Goal: Task Accomplishment & Management: Manage account settings

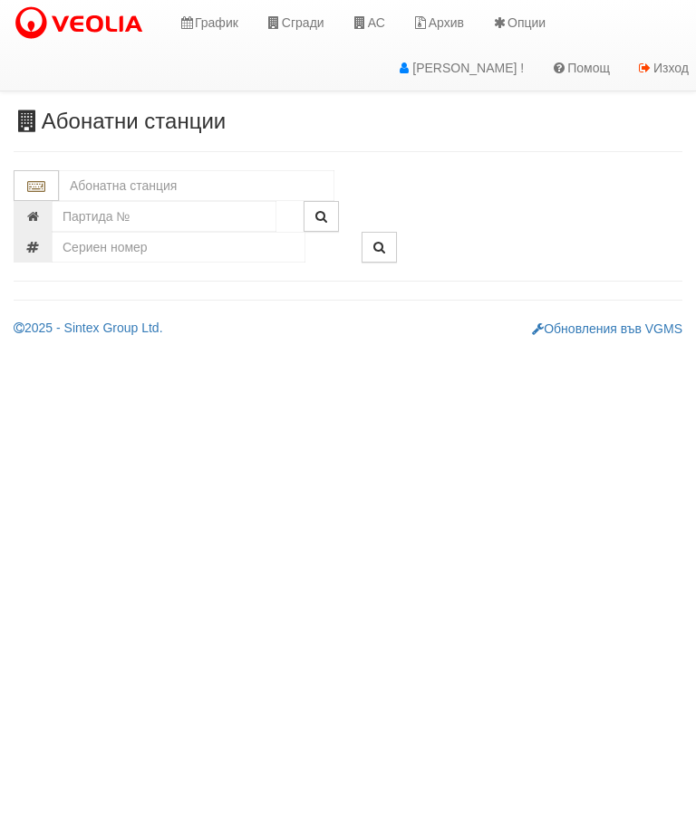
click at [167, 172] on input "text" at bounding box center [196, 185] width 275 height 31
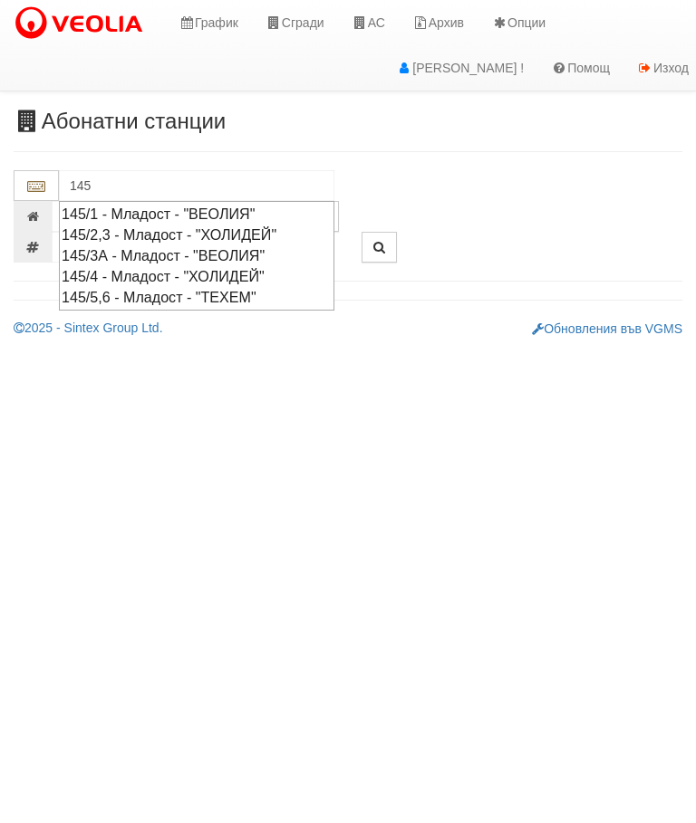
click at [226, 210] on div "145/1 - Младост - "ВЕОЛИЯ"" at bounding box center [197, 214] width 270 height 21
type input "145/1 - Младост - "ВЕОЛИЯ""
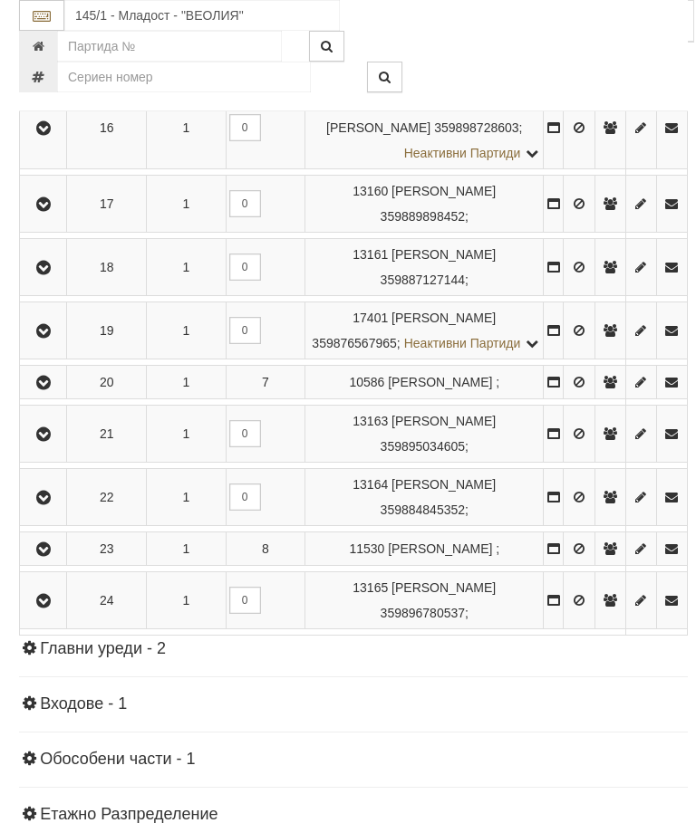
scroll to position [1347, 0]
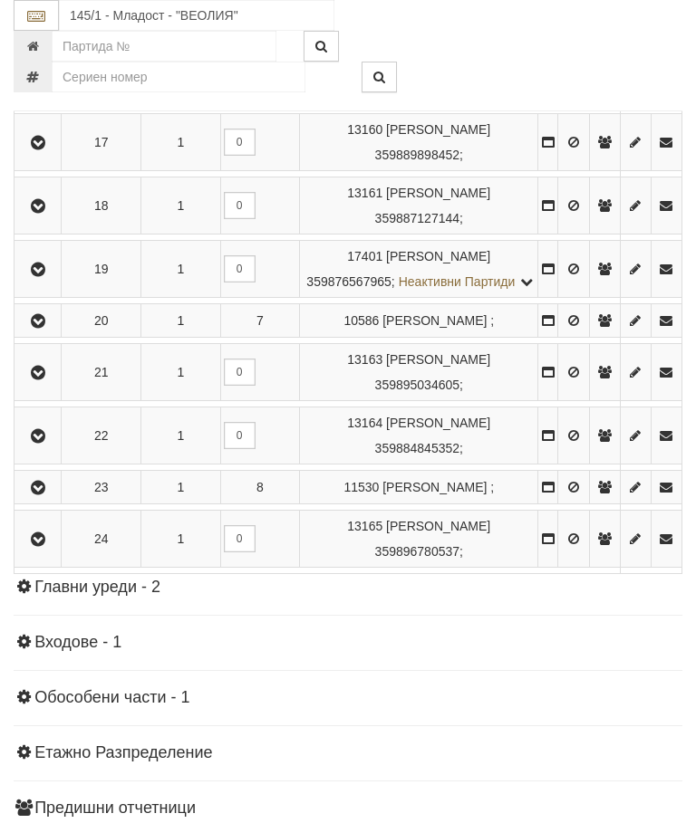
click at [45, 276] on icon "button" at bounding box center [38, 270] width 22 height 13
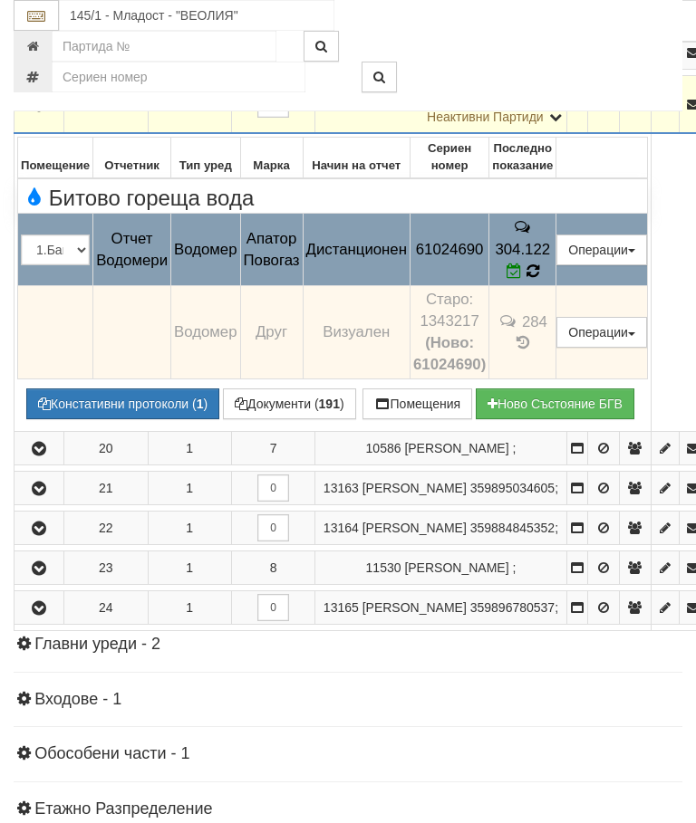
click at [539, 280] on span at bounding box center [532, 271] width 13 height 17
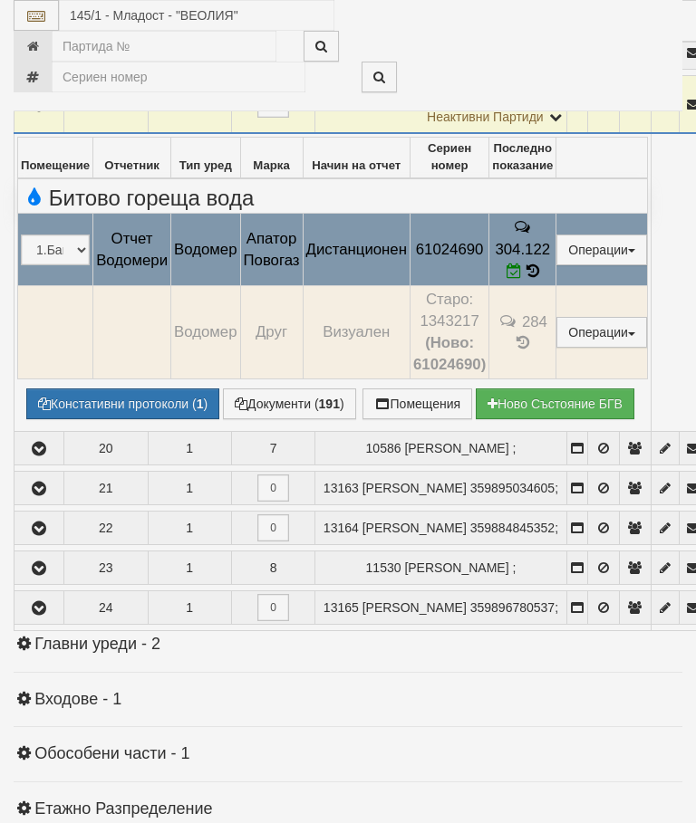
select select "10"
select select "1"
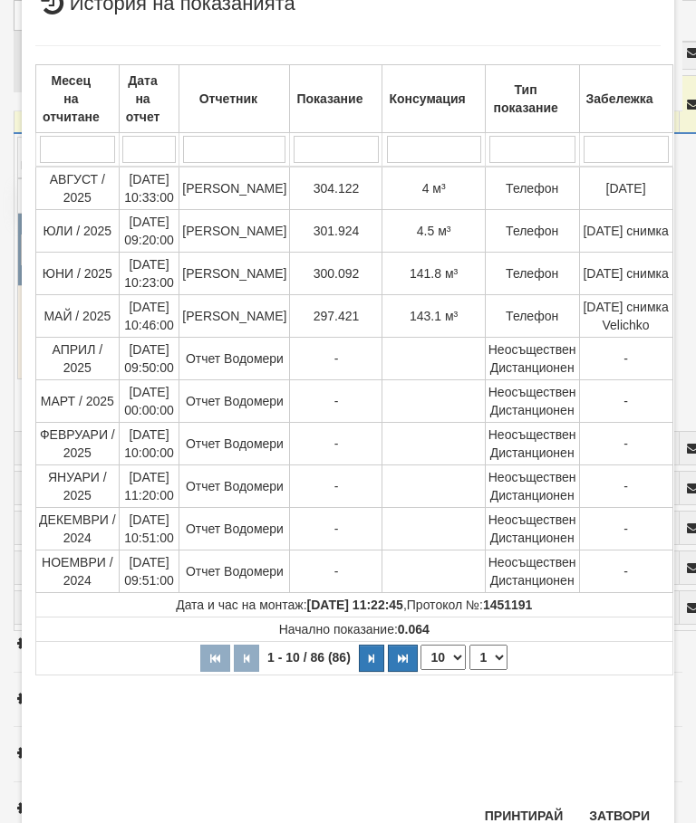
scroll to position [778, 0]
click at [622, 799] on div "× История на показанията Месец на отчитане Дата на отчет Отчетник Показание Кон…" at bounding box center [348, 413] width 652 height 865
click at [630, 810] on button "Затвори" at bounding box center [619, 816] width 82 height 29
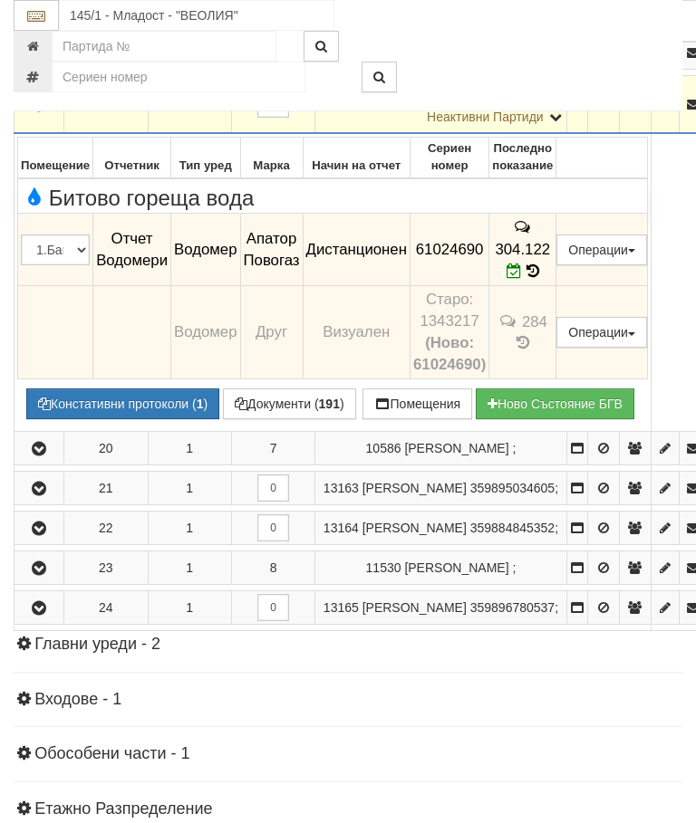
click at [46, 111] on icon "button" at bounding box center [39, 105] width 22 height 13
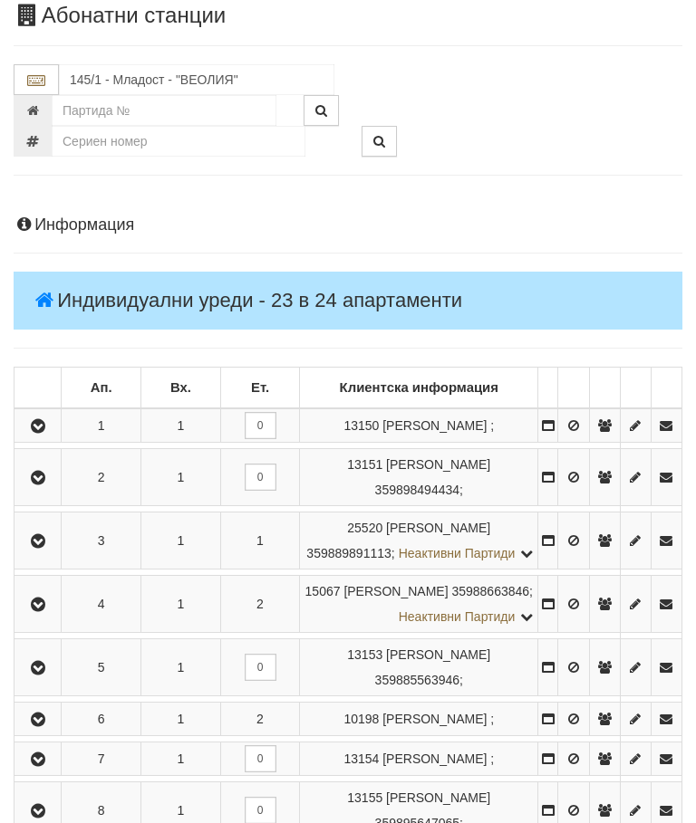
scroll to position [0, 0]
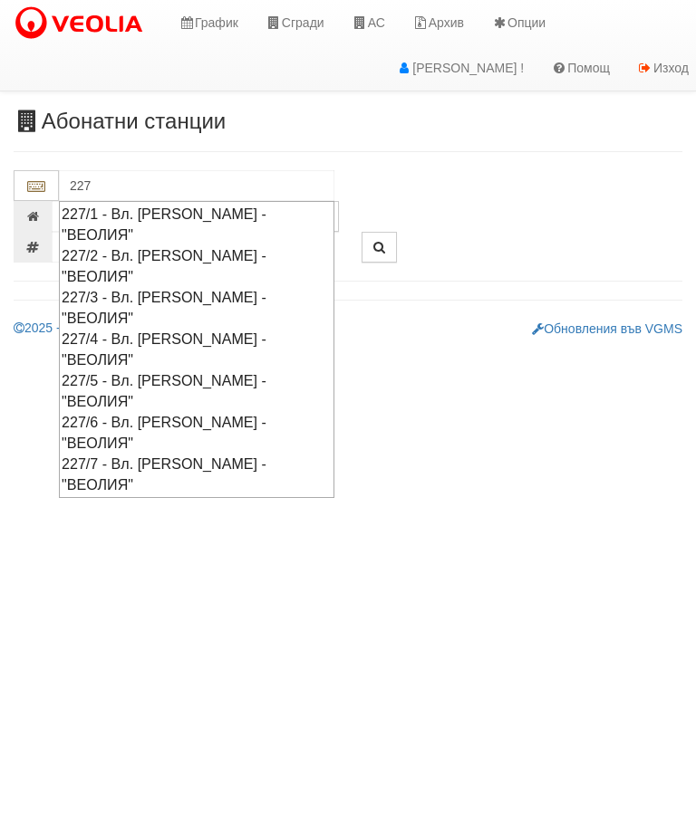
click at [161, 329] on div "227/4 - Вл. Варненчик - "ВЕОЛИЯ"" at bounding box center [197, 350] width 270 height 42
type input "227/4 - Вл. Варненчик - "ВЕОЛИЯ""
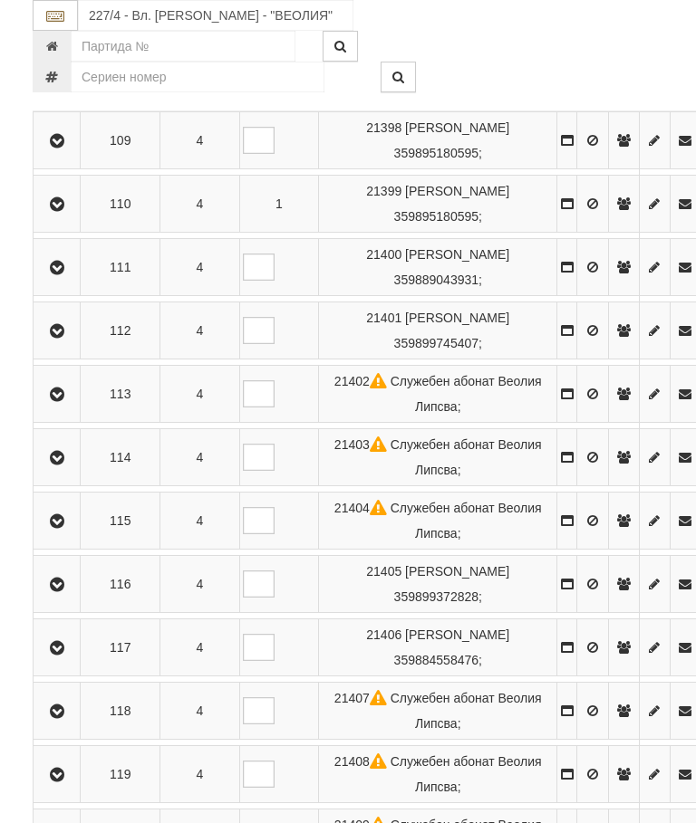
scroll to position [486, 0]
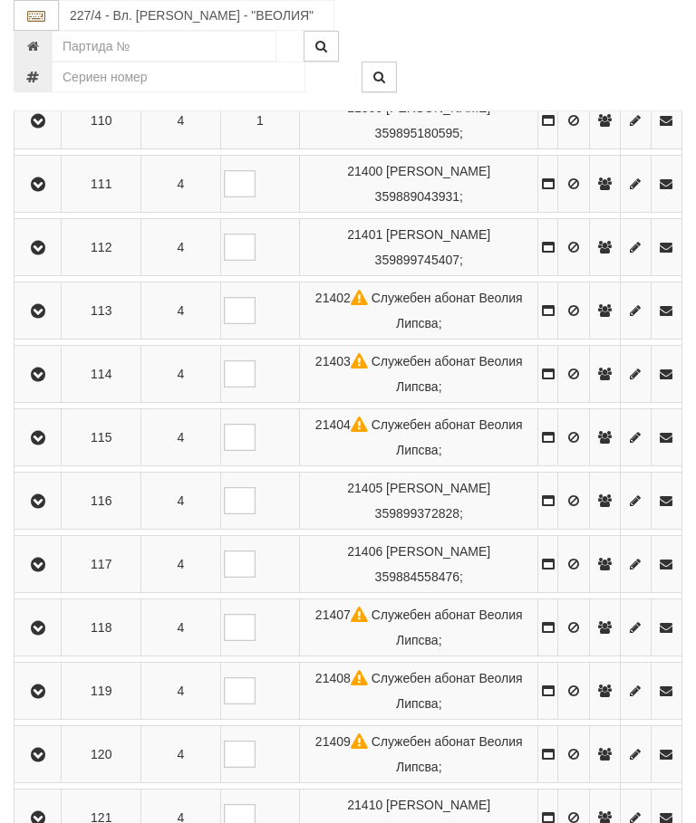
click at [43, 552] on button "button" at bounding box center [37, 564] width 41 height 27
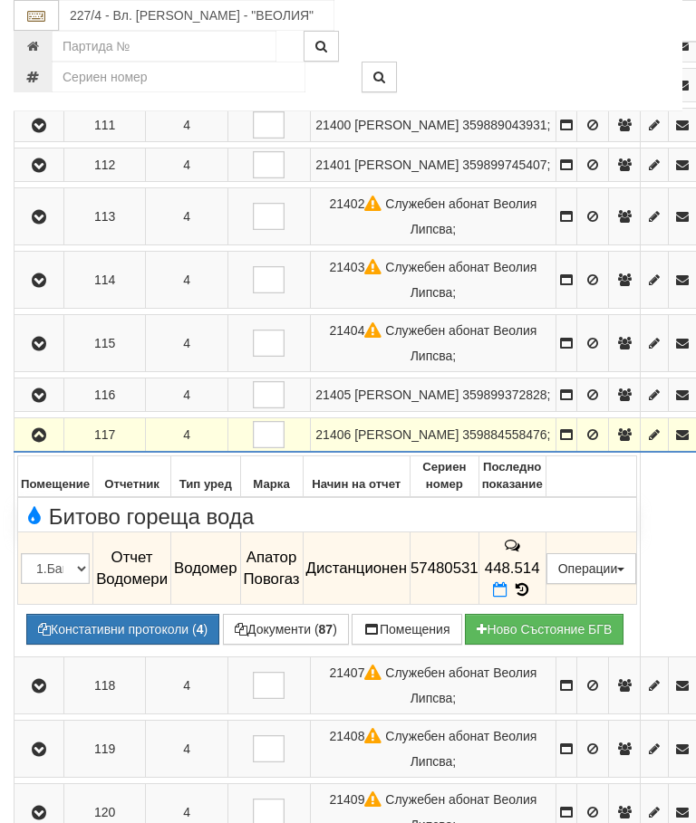
click at [532, 598] on icon at bounding box center [522, 589] width 20 height 15
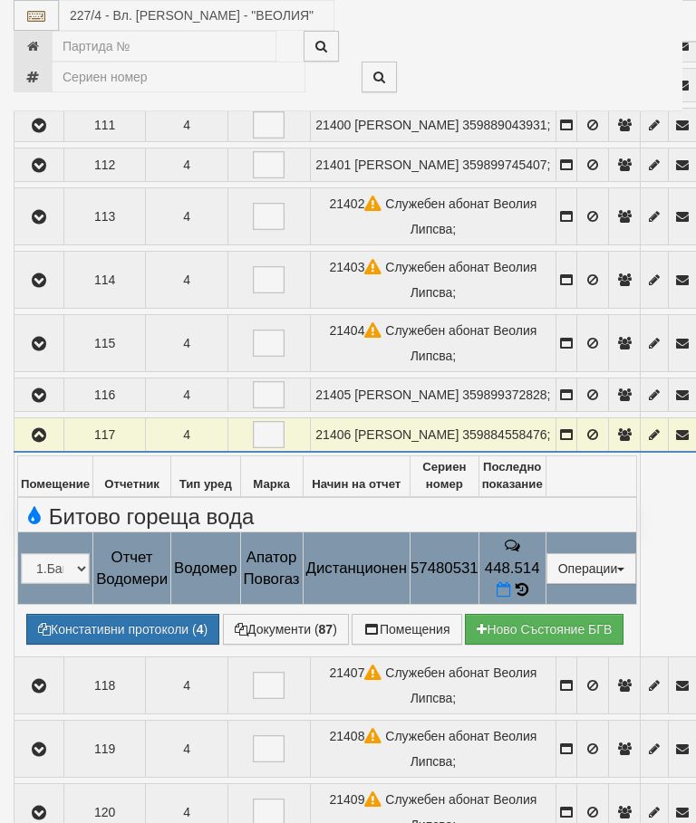
select select "10"
select select "1"
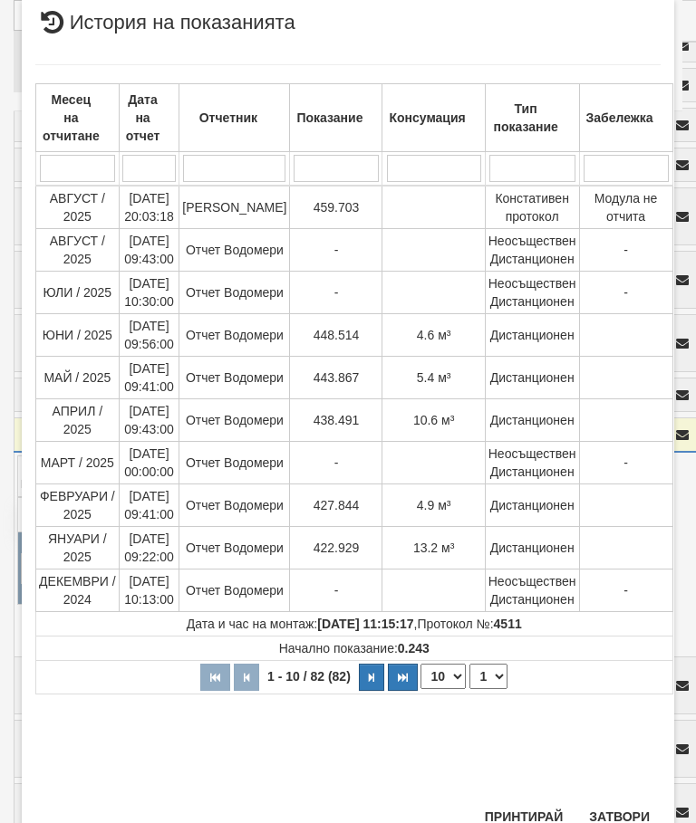
scroll to position [715, 0]
click at [624, 812] on button "Затвори" at bounding box center [619, 817] width 82 height 29
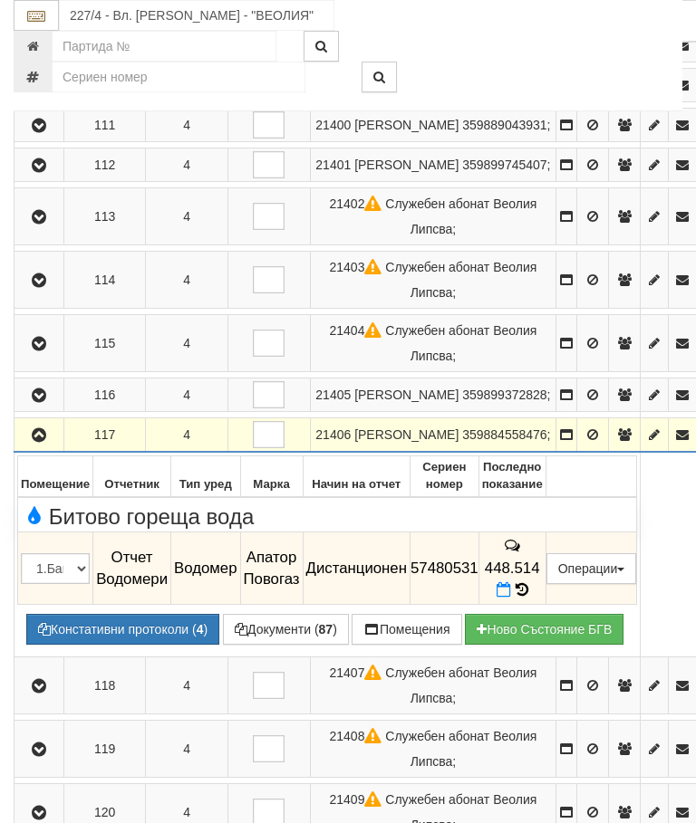
click at [36, 442] on icon "button" at bounding box center [39, 435] width 22 height 13
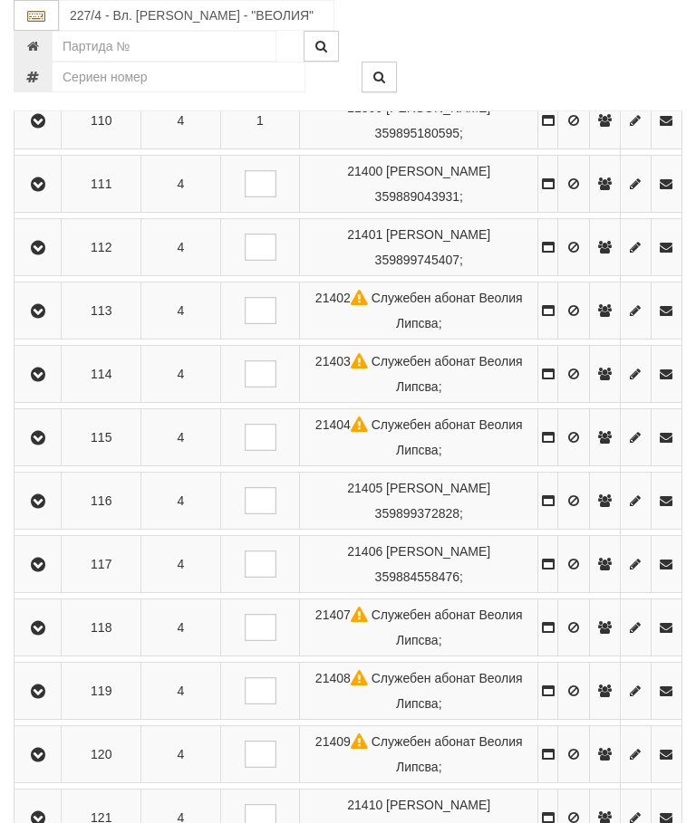
click at [39, 562] on icon "button" at bounding box center [38, 565] width 22 height 13
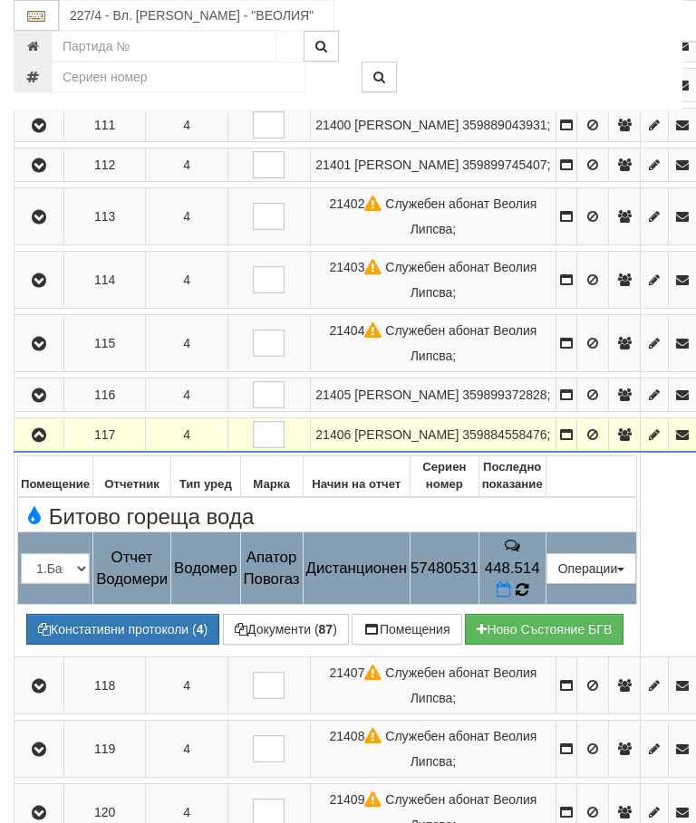
click at [528, 598] on icon at bounding box center [521, 589] width 13 height 15
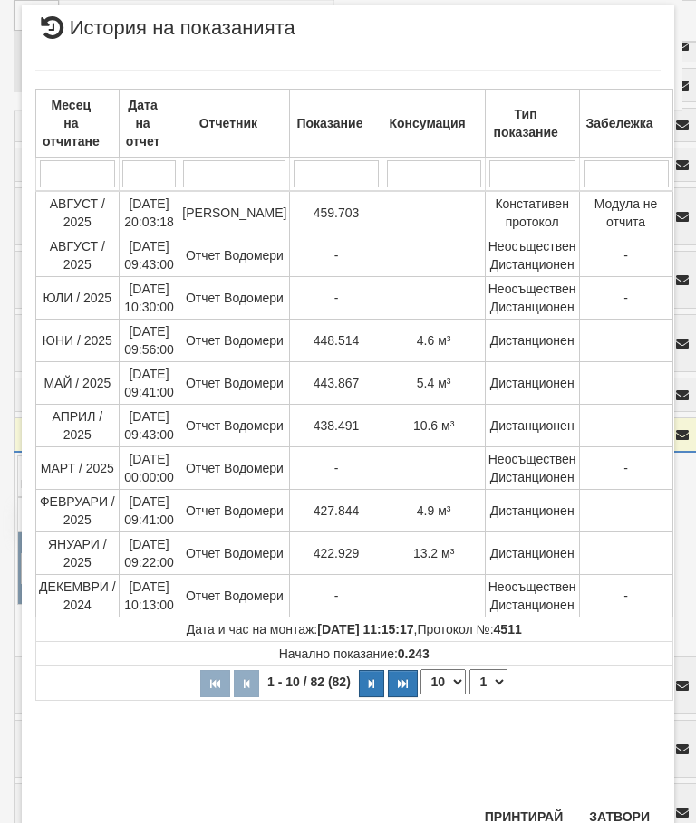
scroll to position [786, 0]
click at [627, 815] on button "Затвори" at bounding box center [619, 817] width 82 height 29
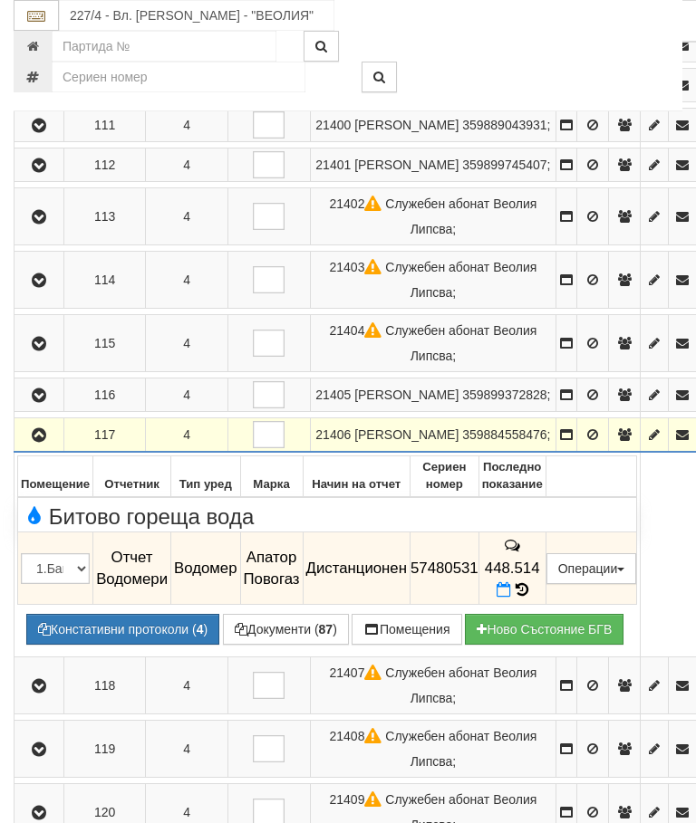
click at [528, 598] on icon at bounding box center [521, 589] width 13 height 15
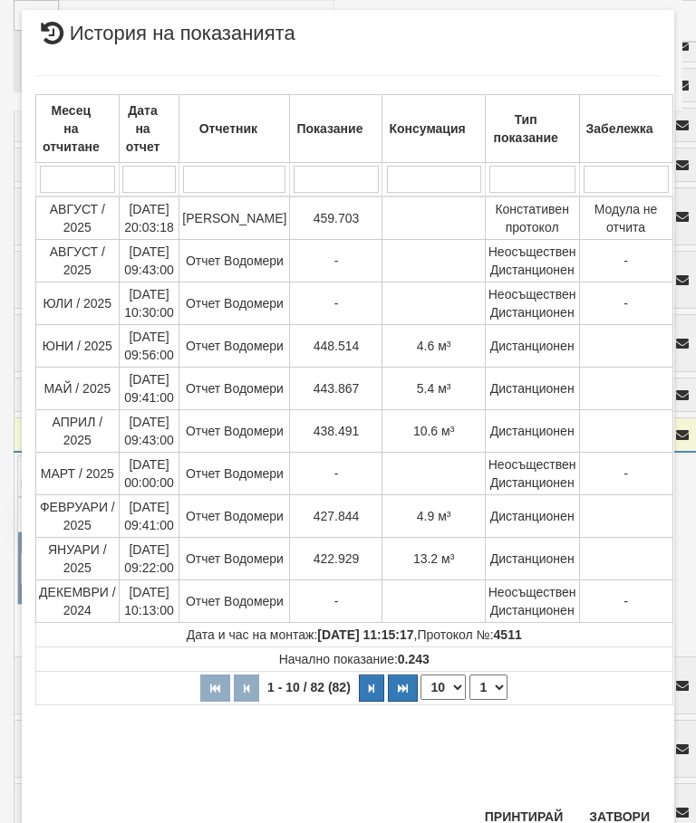
scroll to position [857, 0]
click at [629, 822] on button "Затвори" at bounding box center [619, 817] width 82 height 29
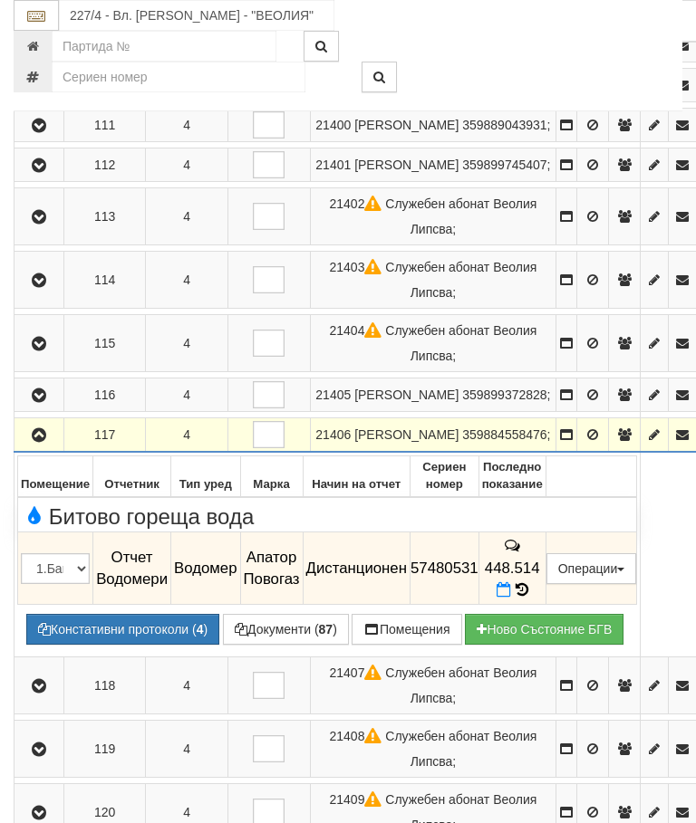
click at [39, 448] on button "button" at bounding box center [38, 434] width 43 height 27
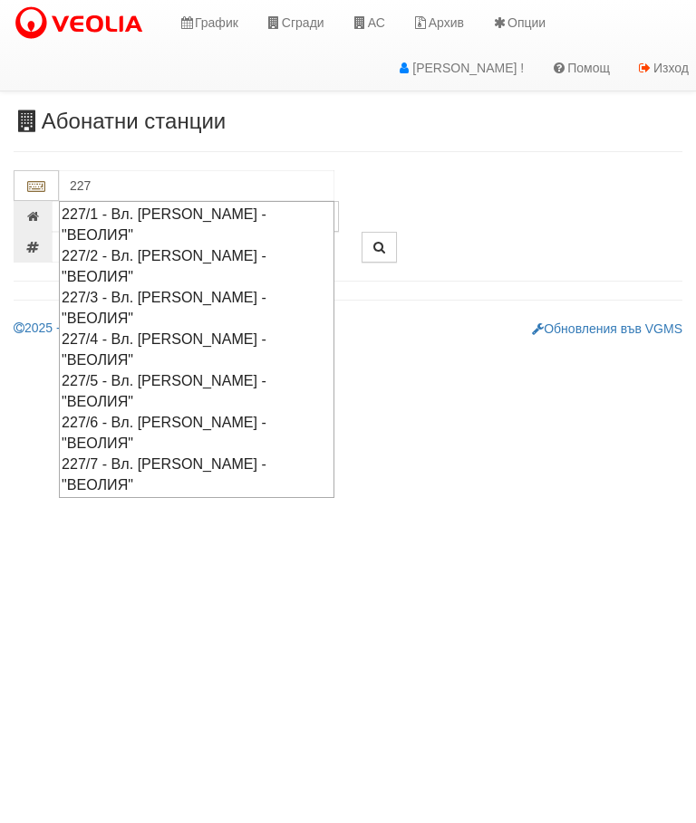
click at [185, 454] on div "227/7 - Вл. [PERSON_NAME] - "ВЕОЛИЯ"" at bounding box center [197, 475] width 270 height 42
type input "227/7 - Вл. Варненчик - "ВЕОЛИЯ""
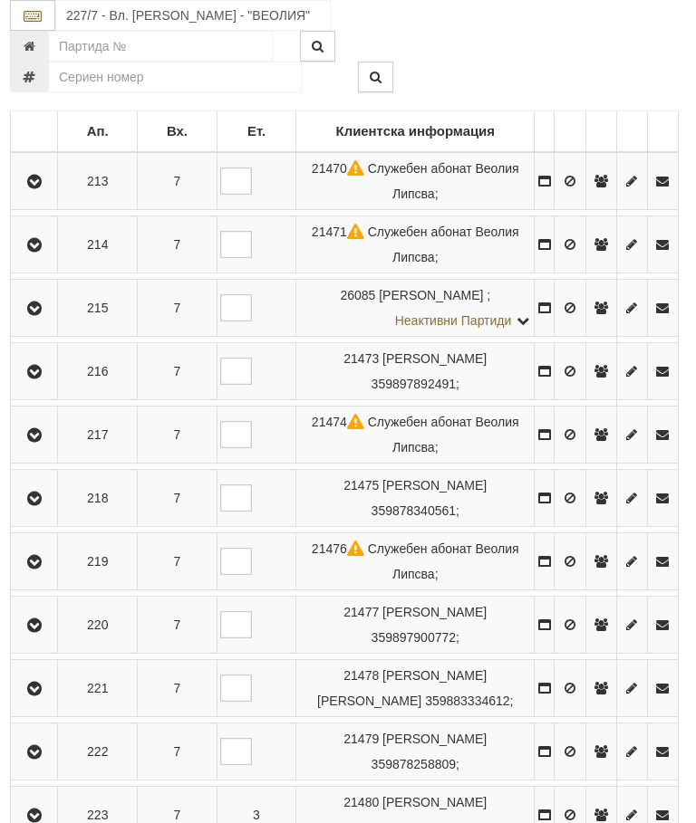
scroll to position [362, 6]
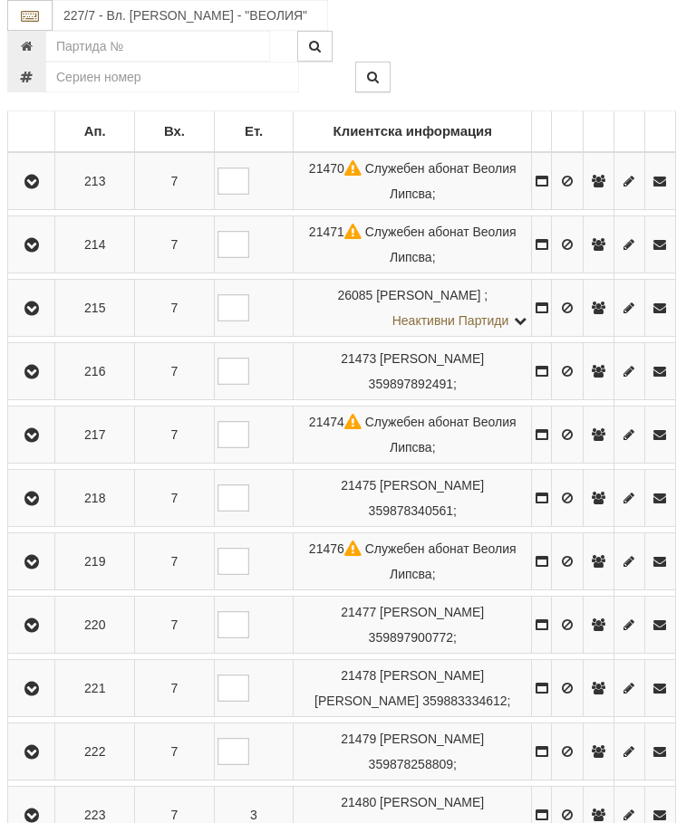
click at [30, 614] on button "button" at bounding box center [31, 624] width 41 height 27
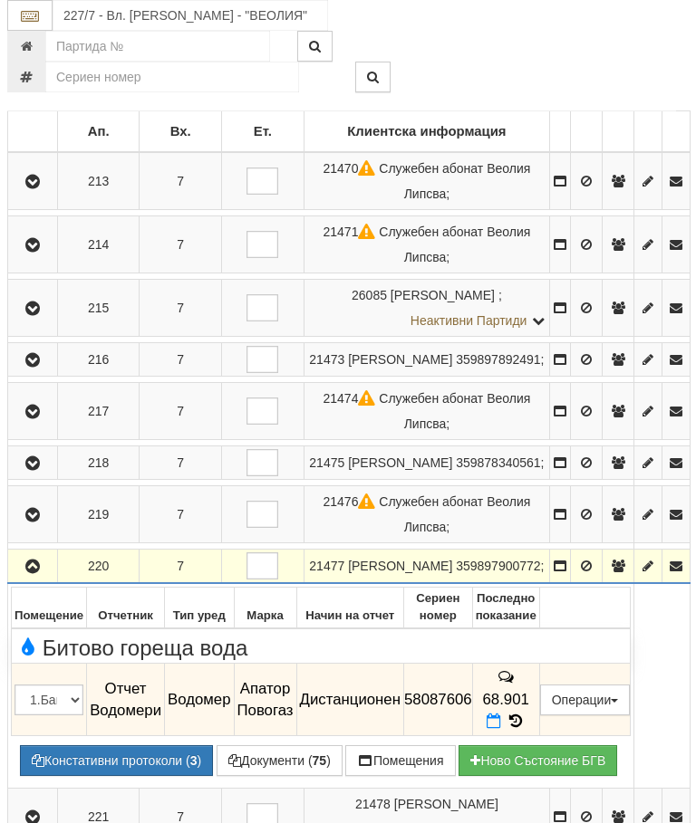
click at [21, 552] on button "button" at bounding box center [32, 565] width 43 height 27
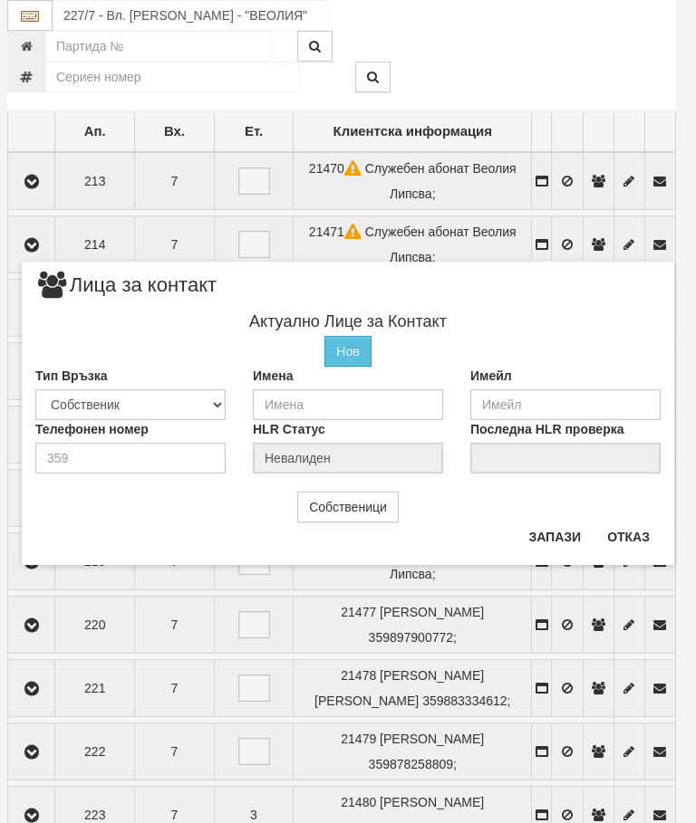
click at [629, 534] on button "Отказ" at bounding box center [628, 537] width 64 height 29
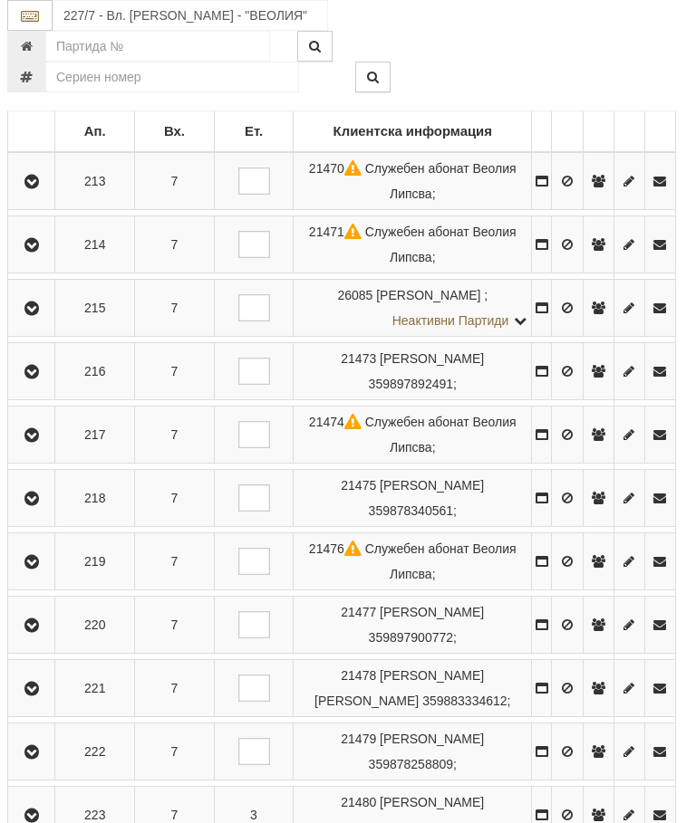
click at [26, 616] on button "button" at bounding box center [31, 624] width 41 height 27
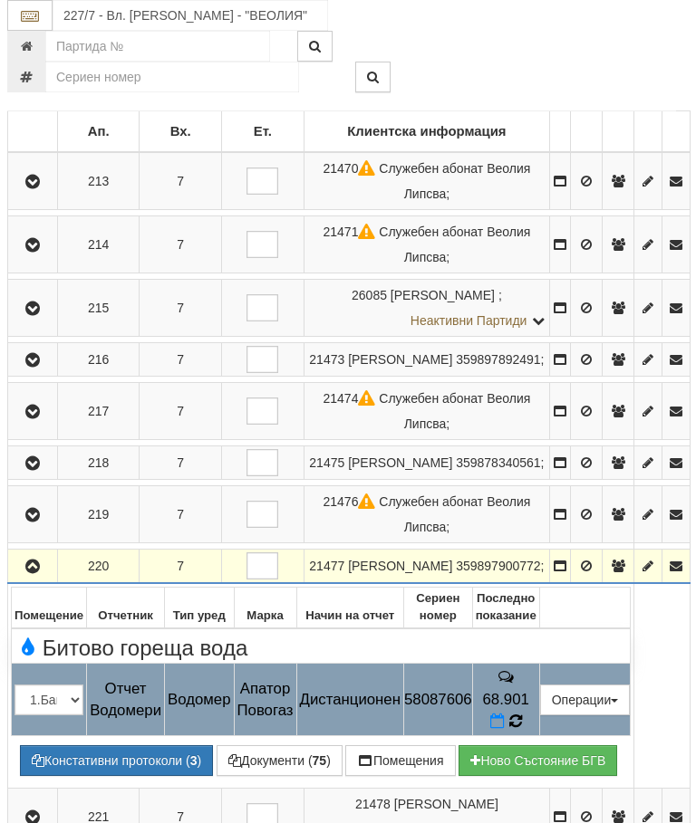
click at [522, 714] on icon at bounding box center [515, 721] width 13 height 15
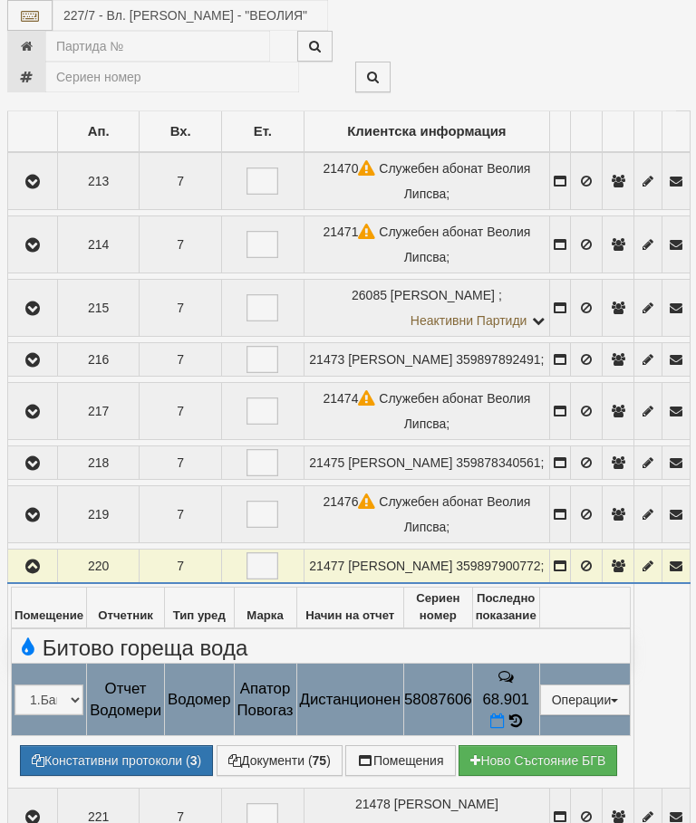
select select "10"
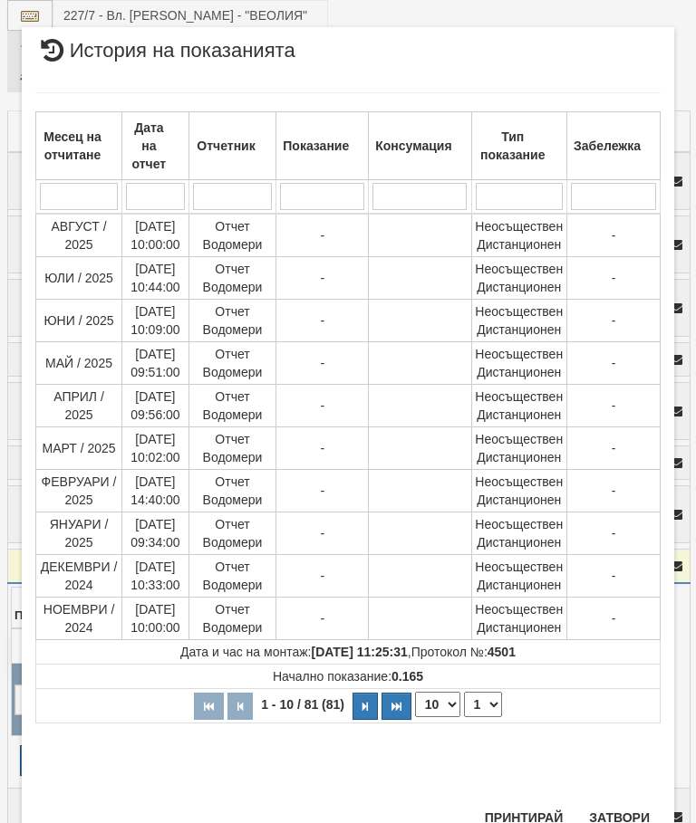
scroll to position [1051, 0]
click at [483, 701] on select "1 2 3 4 5 6 7 8 9" at bounding box center [483, 705] width 38 height 25
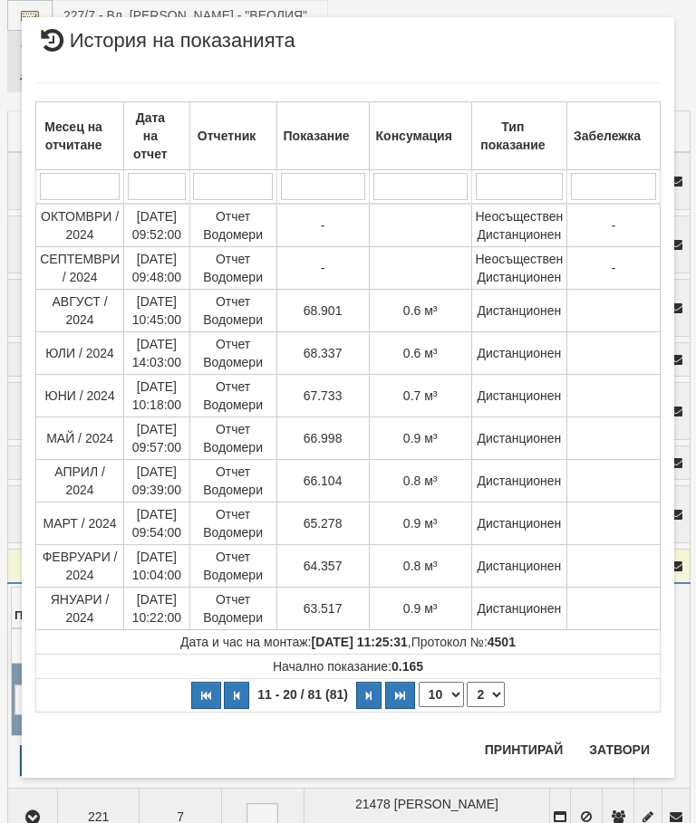
scroll to position [0, 0]
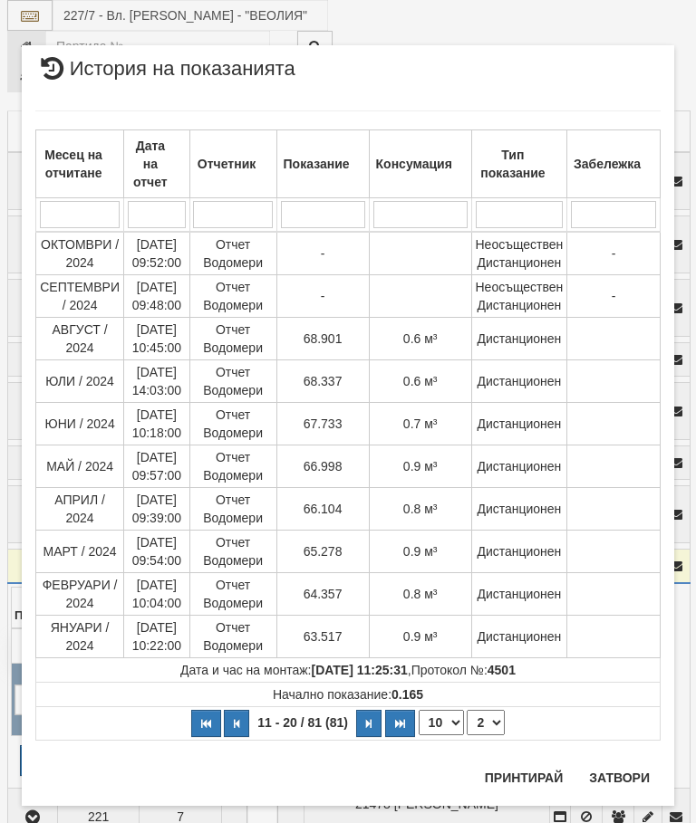
click at [475, 724] on select "1 2 3 4 5 6 7 8 9" at bounding box center [485, 722] width 38 height 25
select select "1"
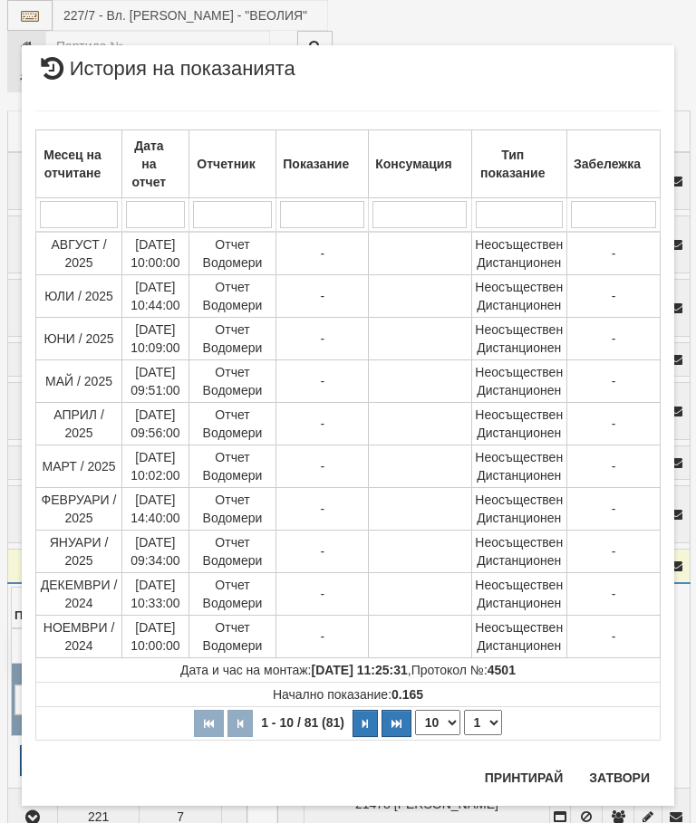
click at [619, 776] on button "Затвори" at bounding box center [619, 777] width 82 height 29
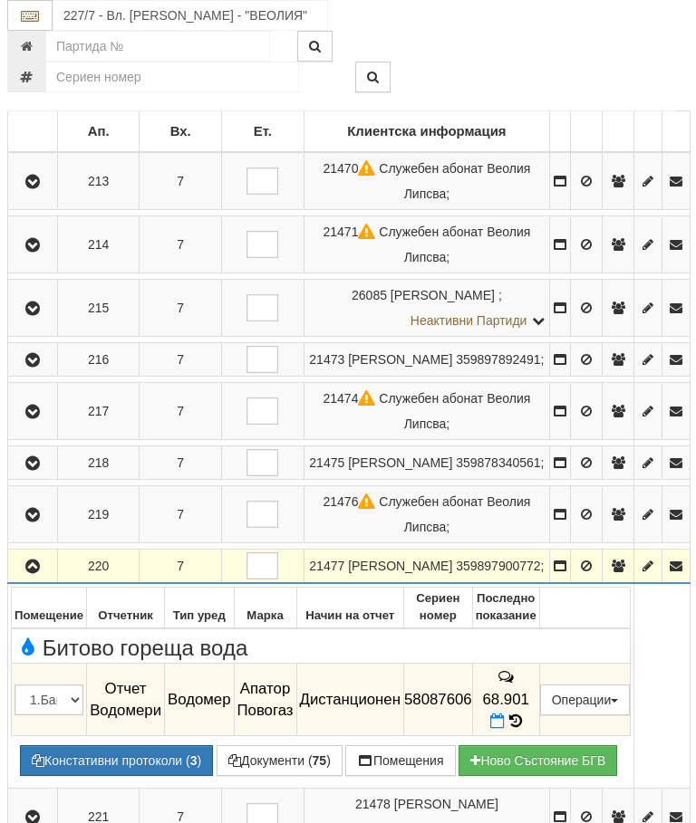
click at [0, 0] on button "Редакция / Протокол" at bounding box center [0, 0] width 0 height 0
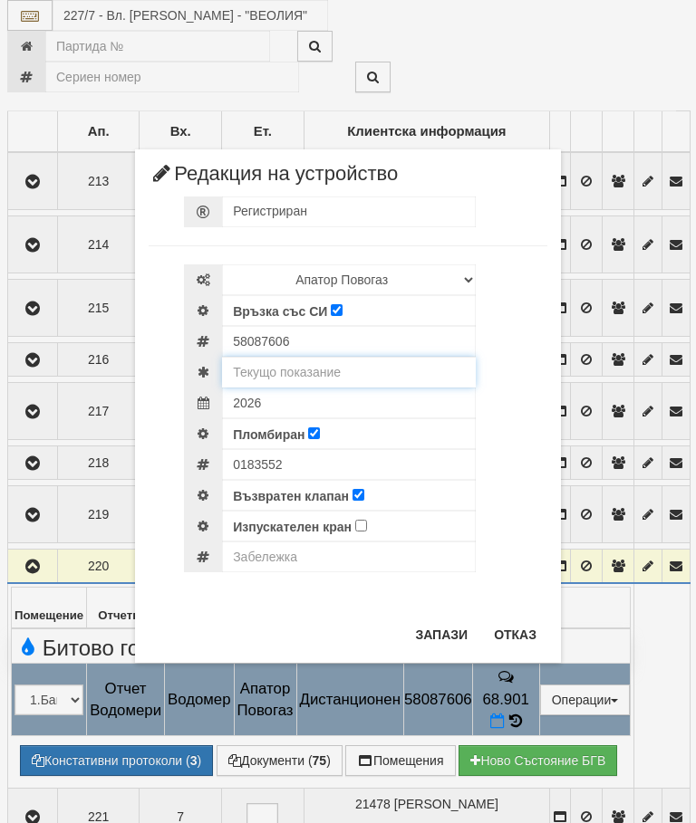
click at [335, 374] on input "text" at bounding box center [349, 372] width 254 height 31
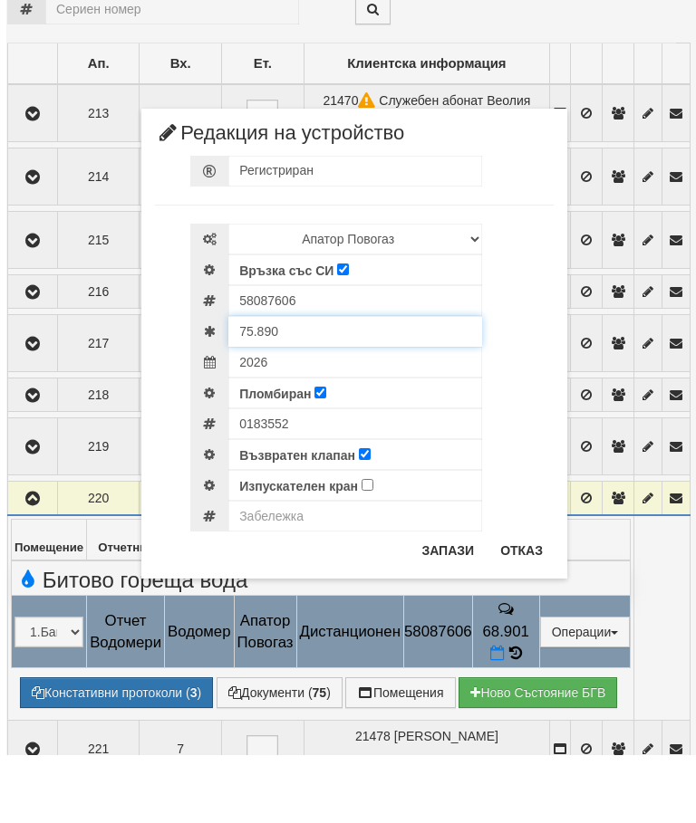
scroll to position [362, 14]
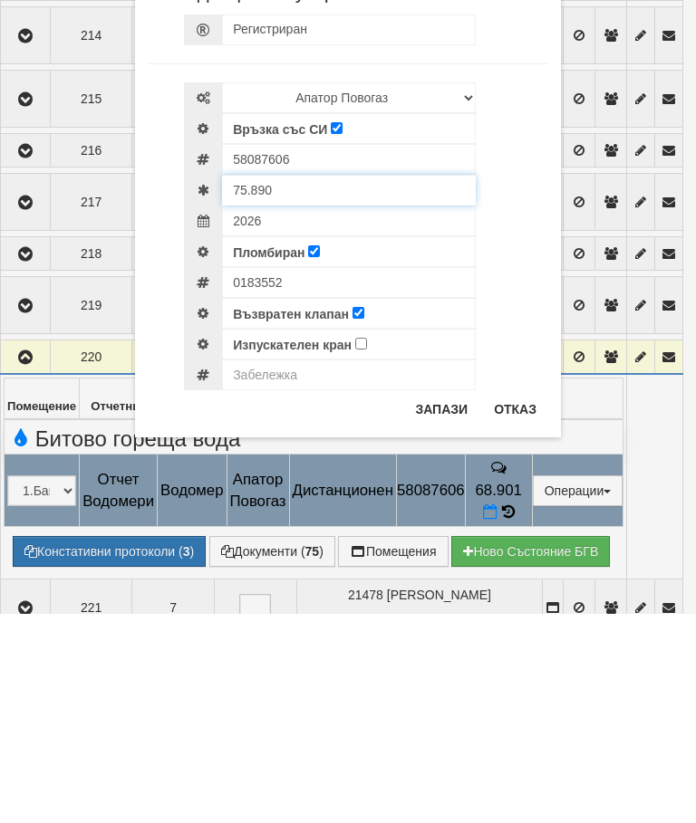
type input "75.890"
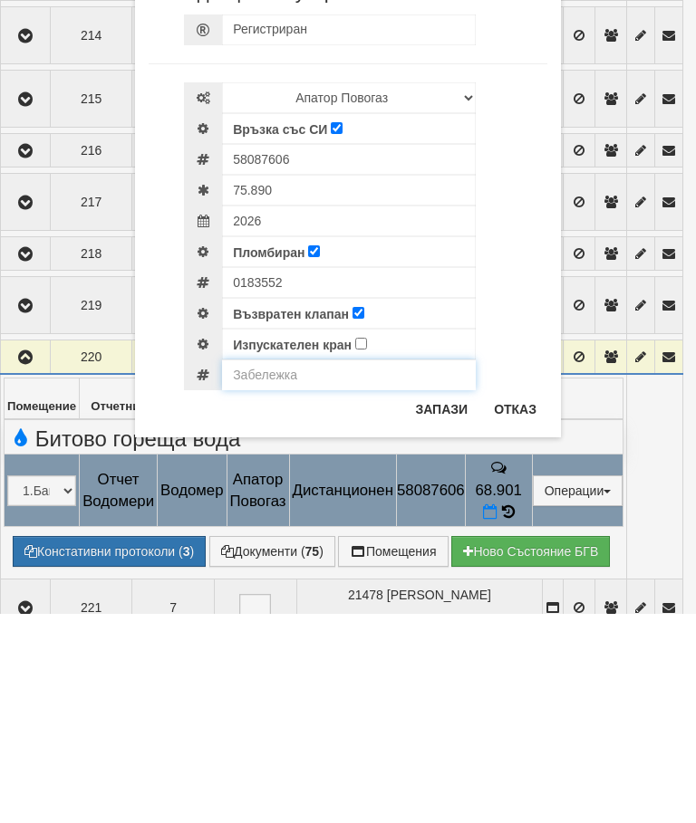
click at [274, 569] on input "text" at bounding box center [349, 584] width 254 height 31
type input "Модула не отчита"
click at [521, 604] on button "Отказ" at bounding box center [515, 618] width 64 height 29
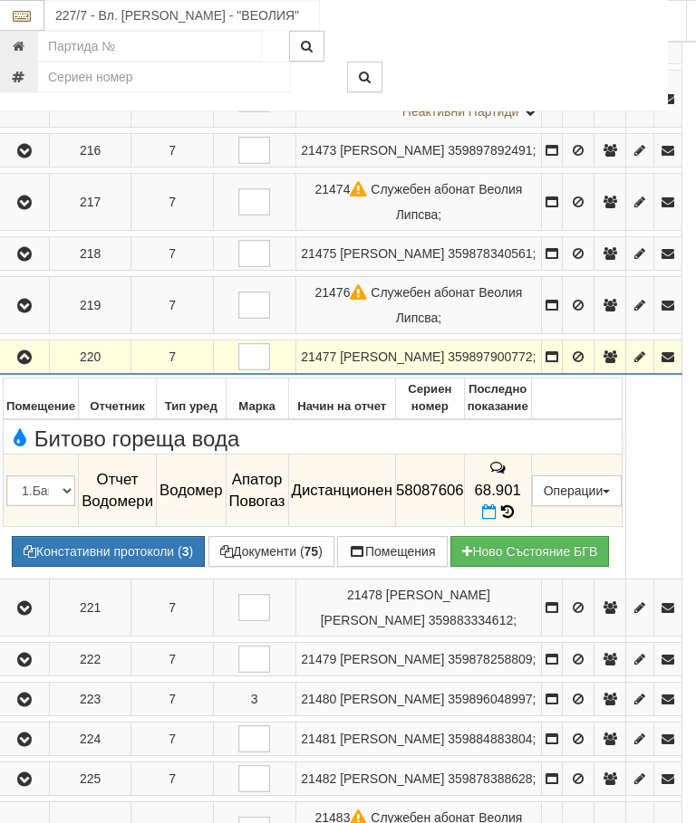
click at [25, 351] on icon "button" at bounding box center [25, 357] width 22 height 13
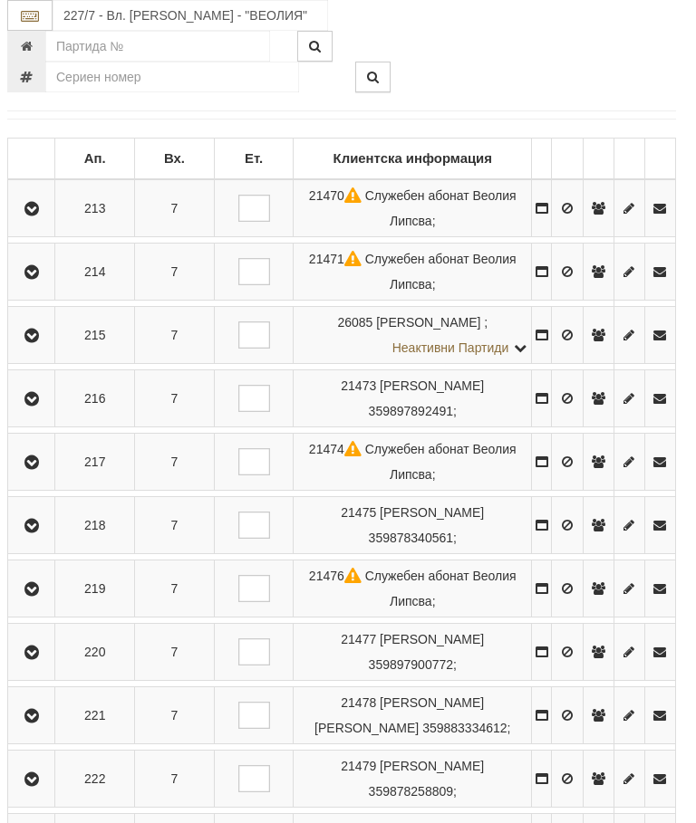
scroll to position [1996, 6]
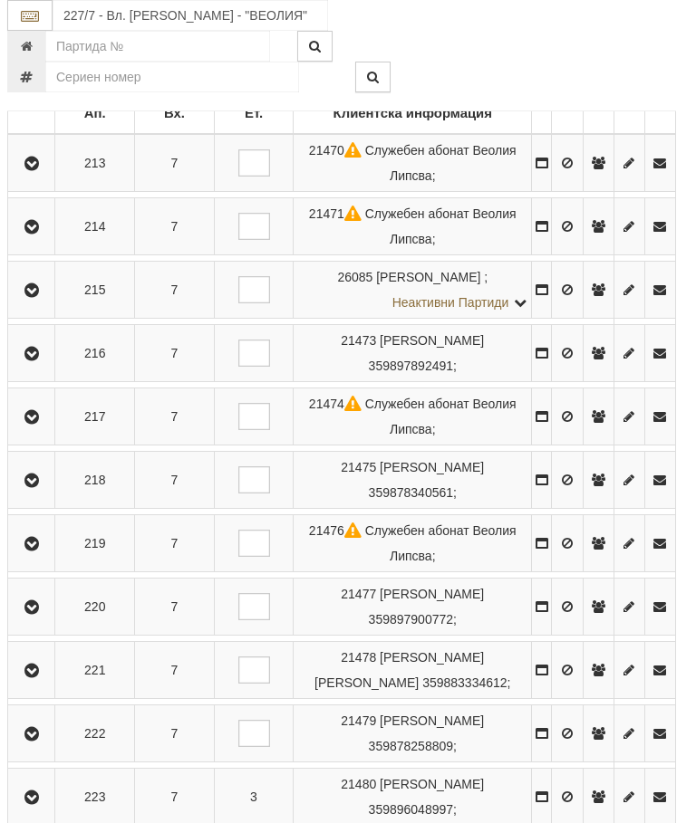
click at [39, 602] on icon "button" at bounding box center [32, 607] width 22 height 13
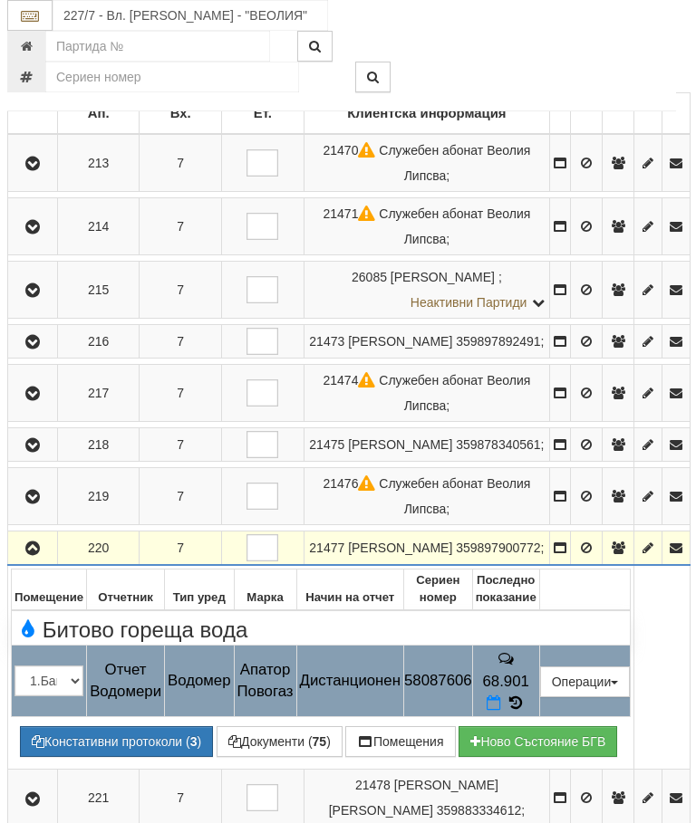
click at [0, 0] on button "Редакция / Протокол" at bounding box center [0, 0] width 0 height 0
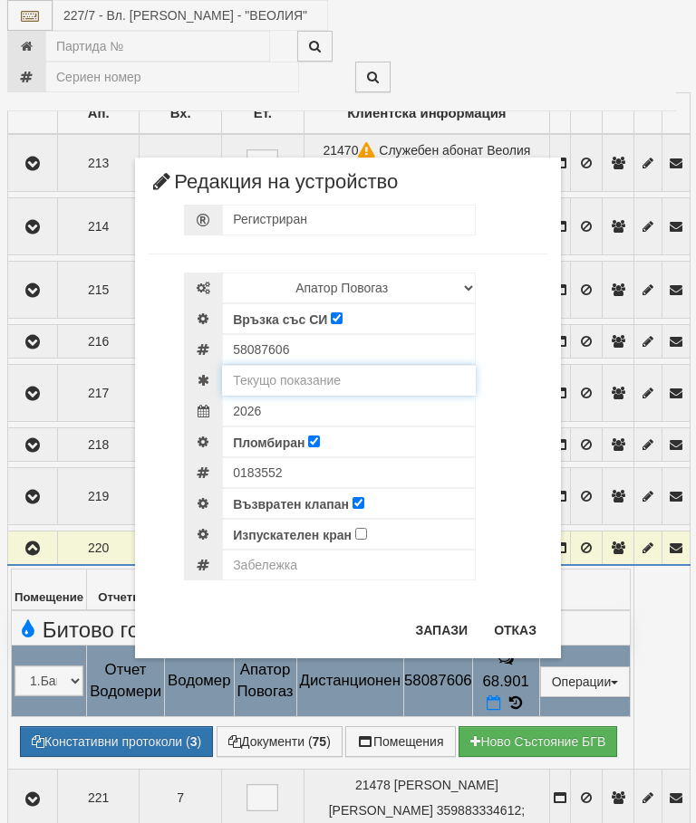
click at [312, 368] on input "text" at bounding box center [349, 380] width 254 height 31
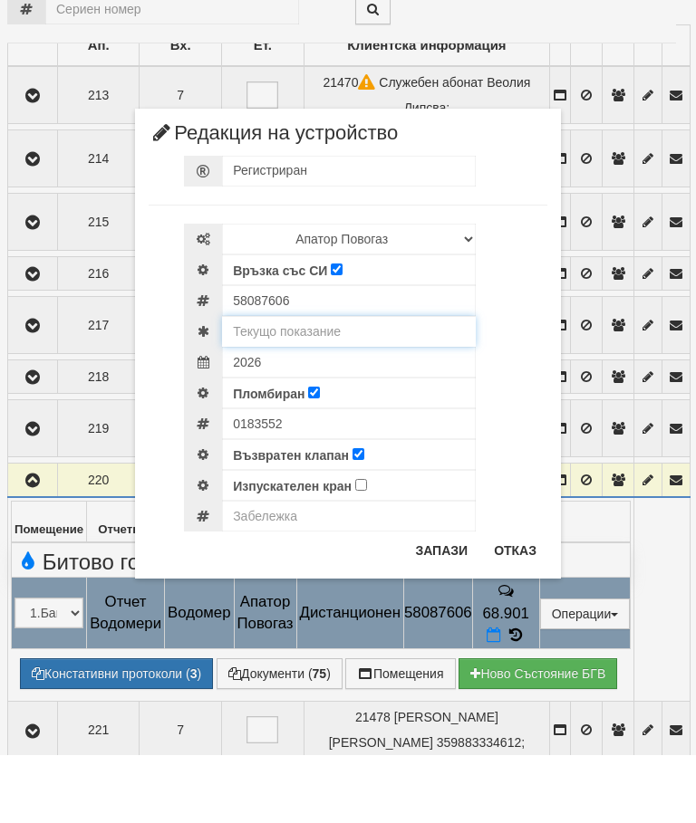
scroll to position [1996, 0]
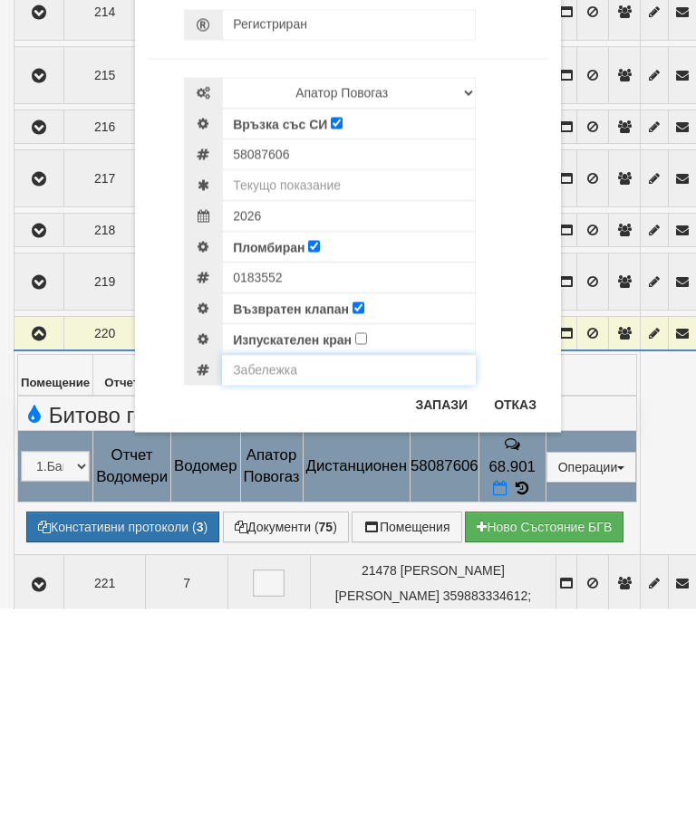
click at [287, 569] on input "text" at bounding box center [349, 584] width 254 height 31
click at [532, 604] on button "Отказ" at bounding box center [515, 618] width 64 height 29
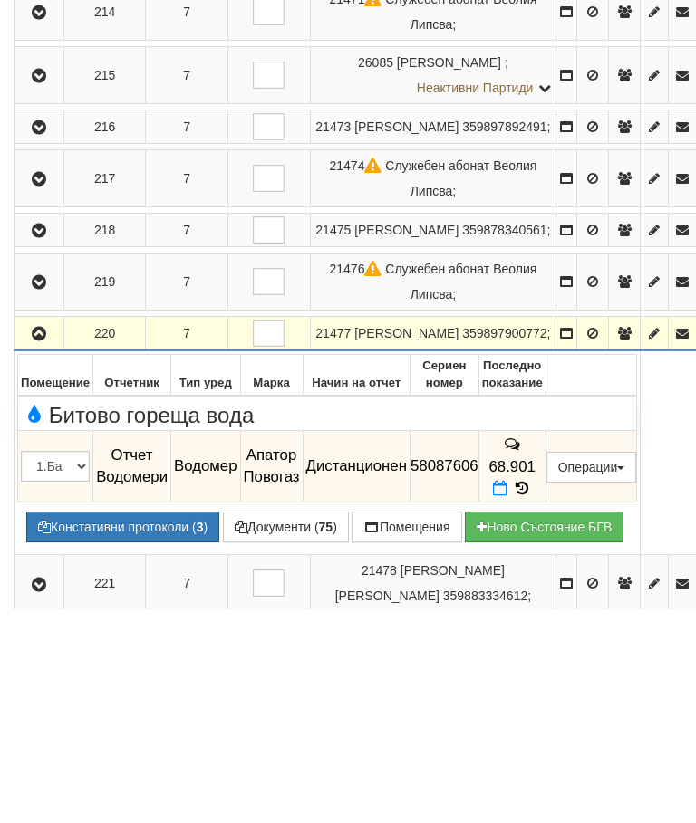
scroll to position [2211, 0]
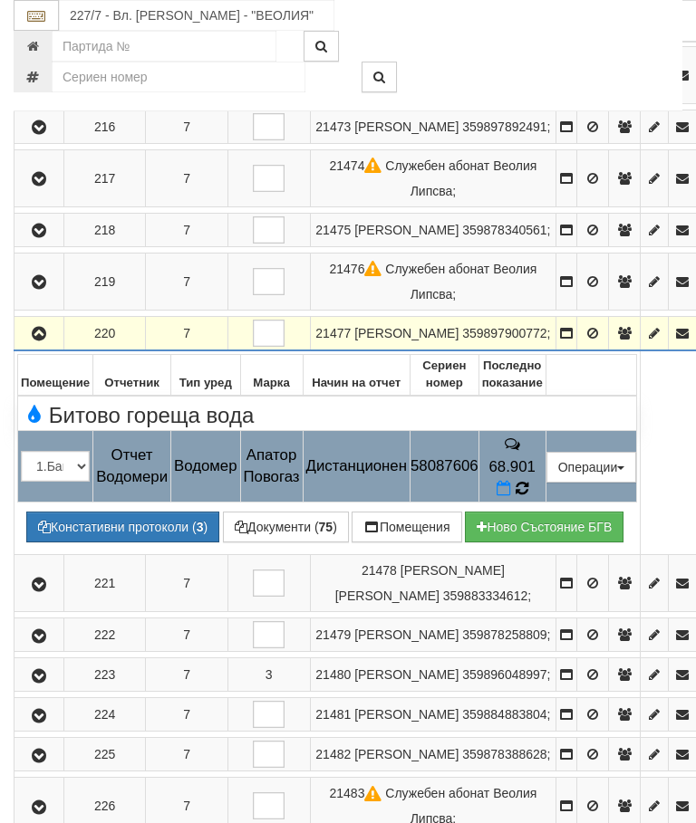
click at [545, 430] on td "68.901" at bounding box center [511, 466] width 67 height 72
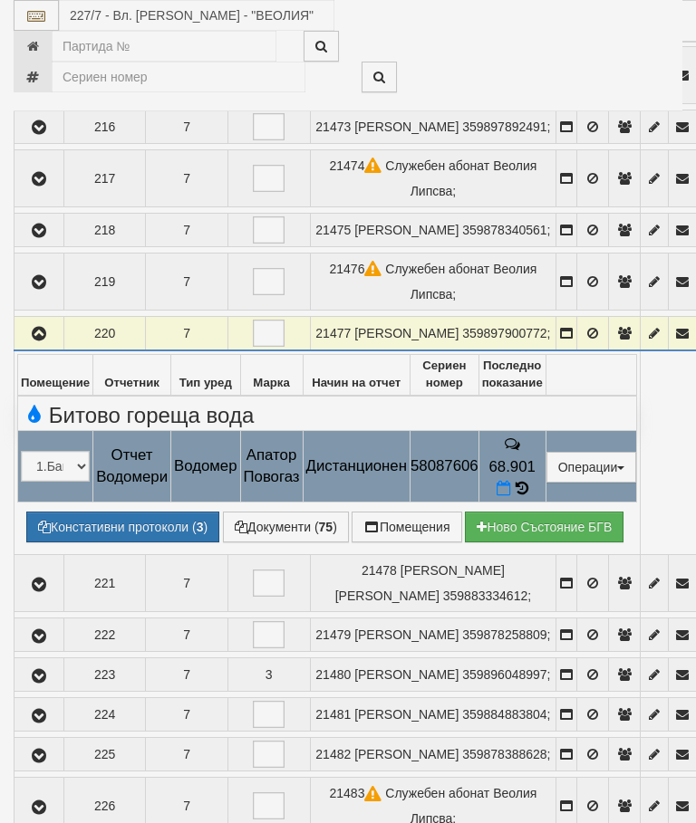
select select "10"
select select "1"
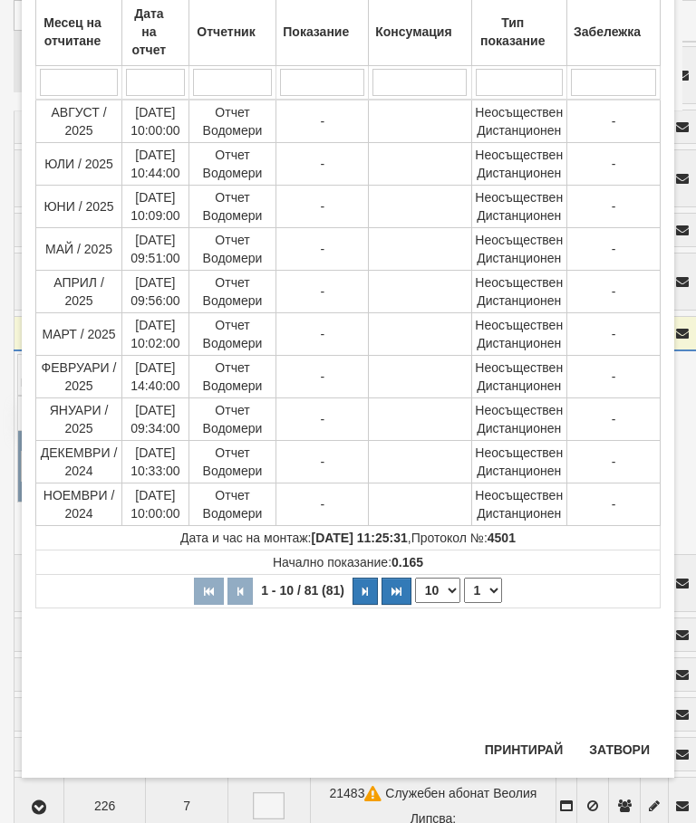
scroll to position [506, 0]
click at [615, 761] on button "Затвори" at bounding box center [619, 749] width 82 height 29
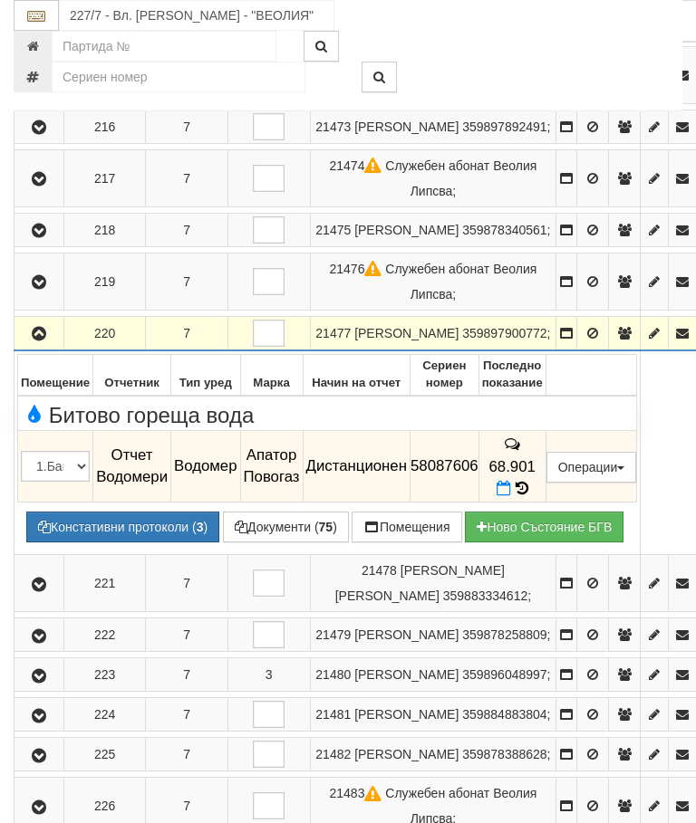
click at [0, 0] on button "Редакция / Протокол" at bounding box center [0, 0] width 0 height 0
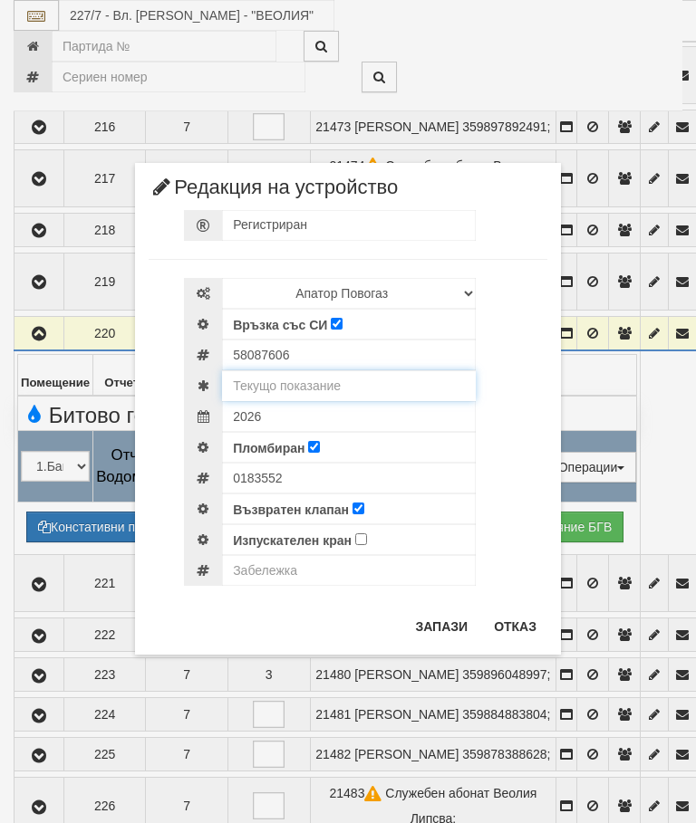
click at [331, 378] on input "text" at bounding box center [349, 385] width 254 height 31
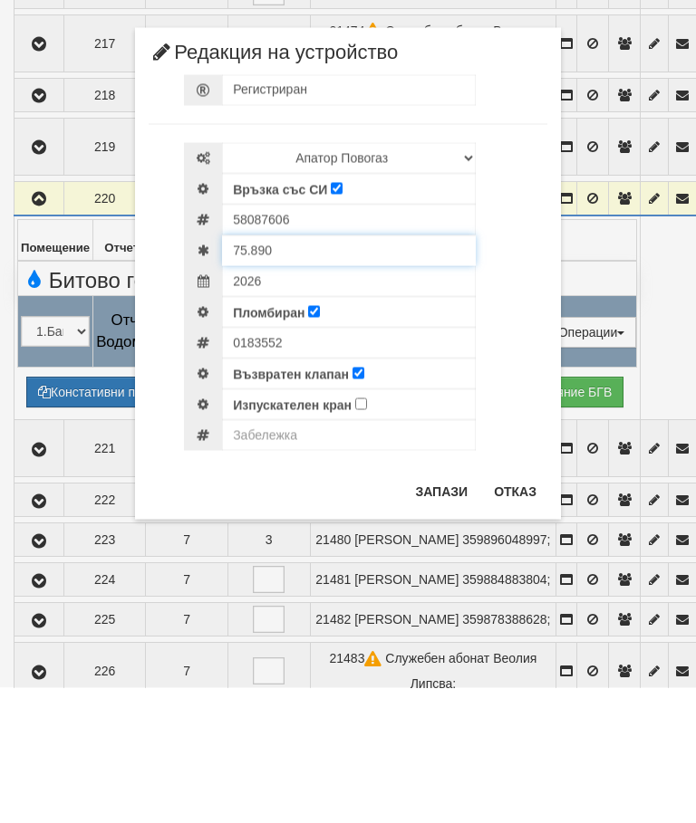
type input "75.890"
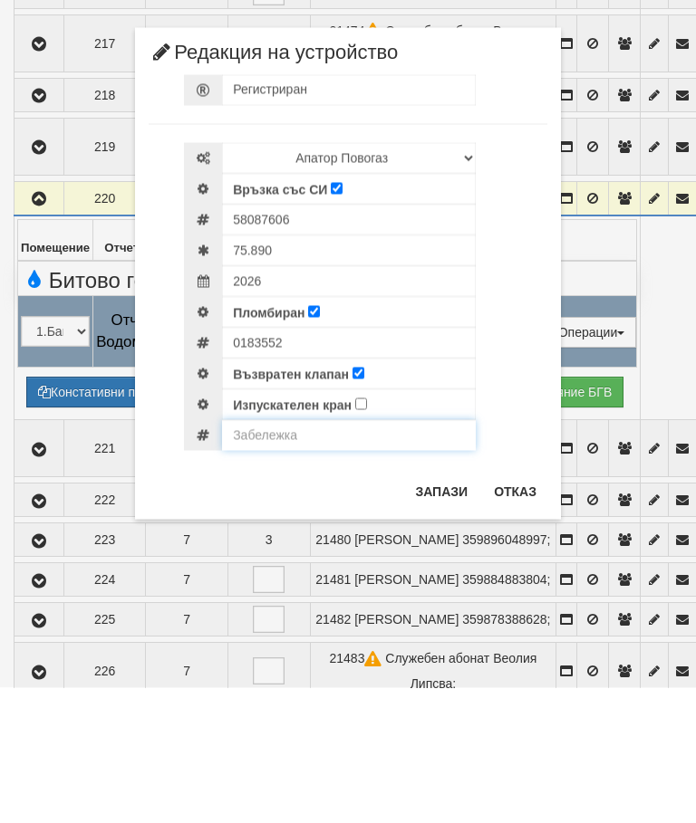
click at [296, 555] on input "text" at bounding box center [349, 570] width 254 height 31
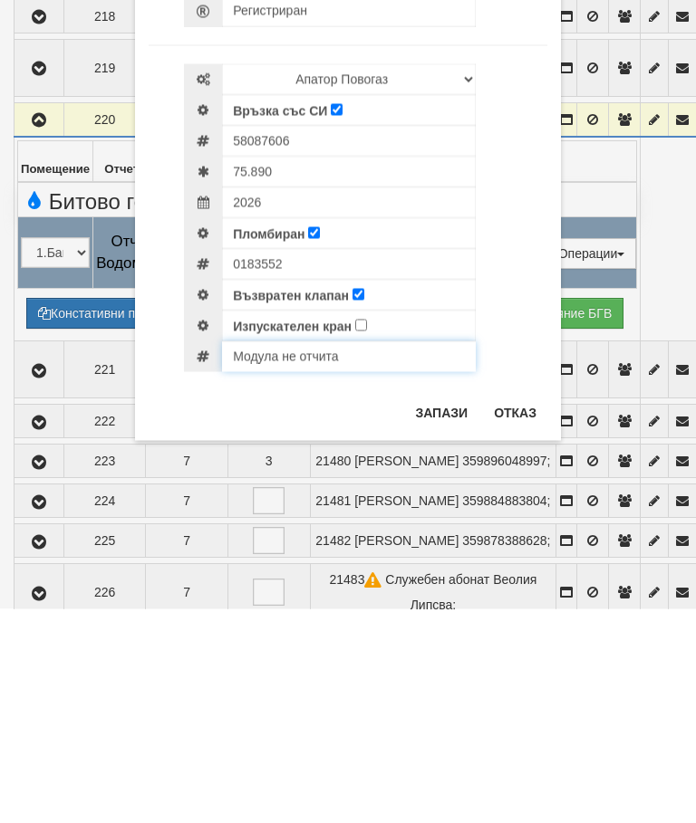
type input "Модула не отчита"
click at [444, 612] on button "Запази" at bounding box center [441, 626] width 74 height 29
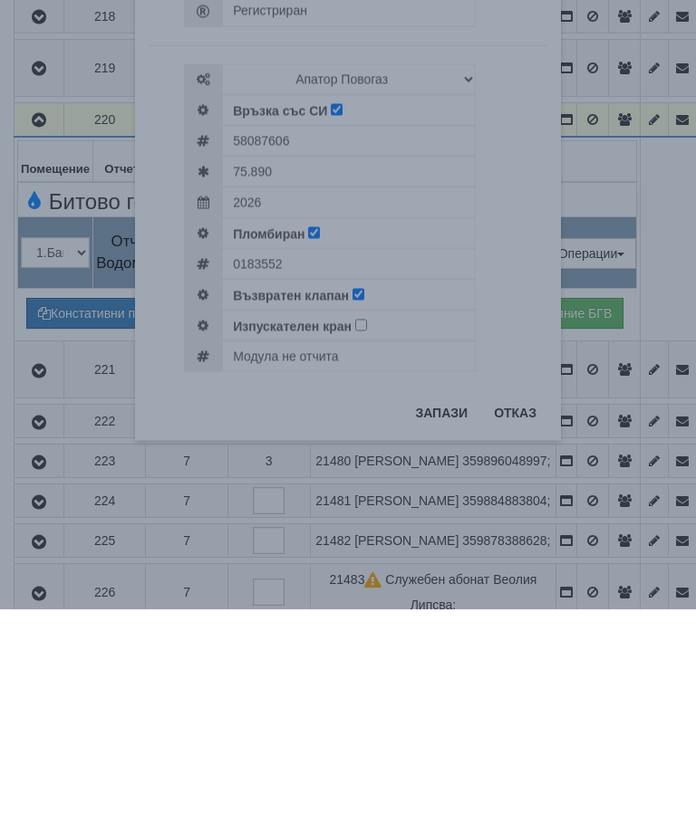
scroll to position [2424, 0]
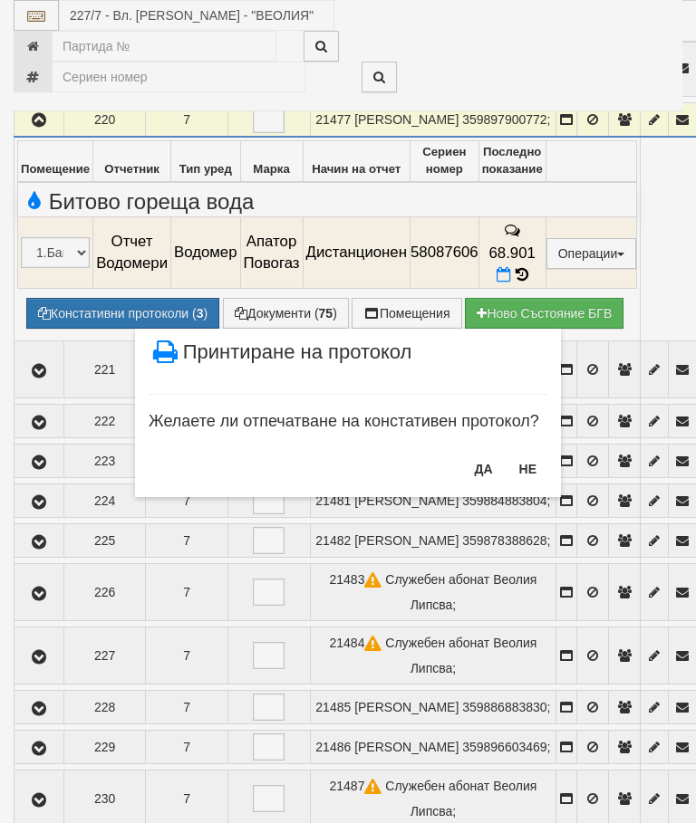
click at [534, 466] on button "НЕ" at bounding box center [527, 469] width 39 height 29
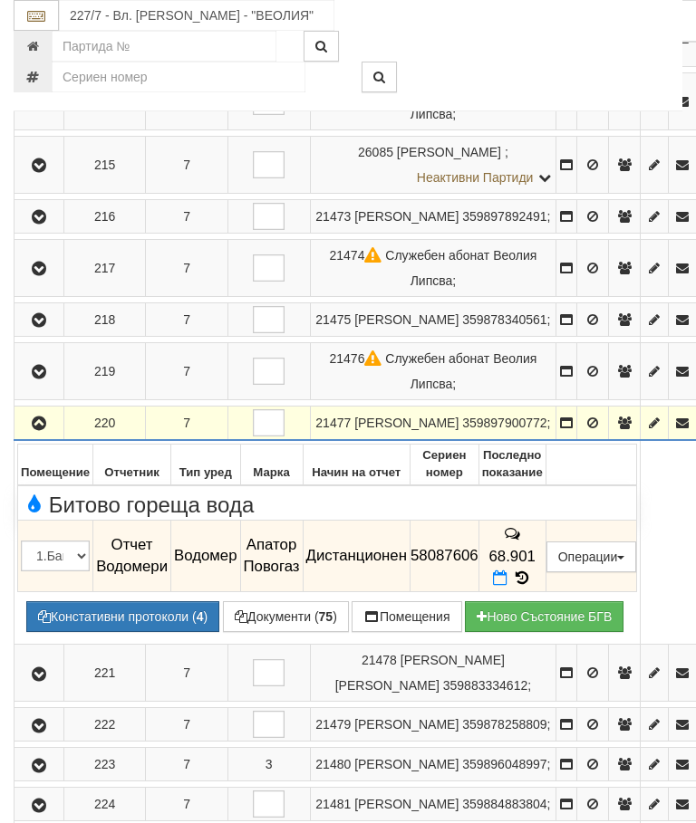
scroll to position [2110, 0]
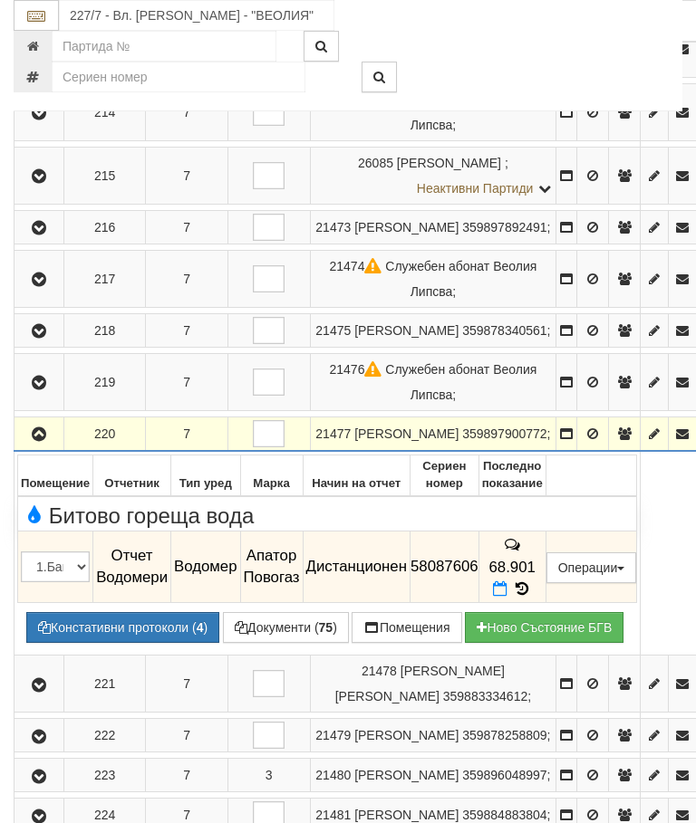
click at [46, 428] on icon "button" at bounding box center [39, 434] width 22 height 13
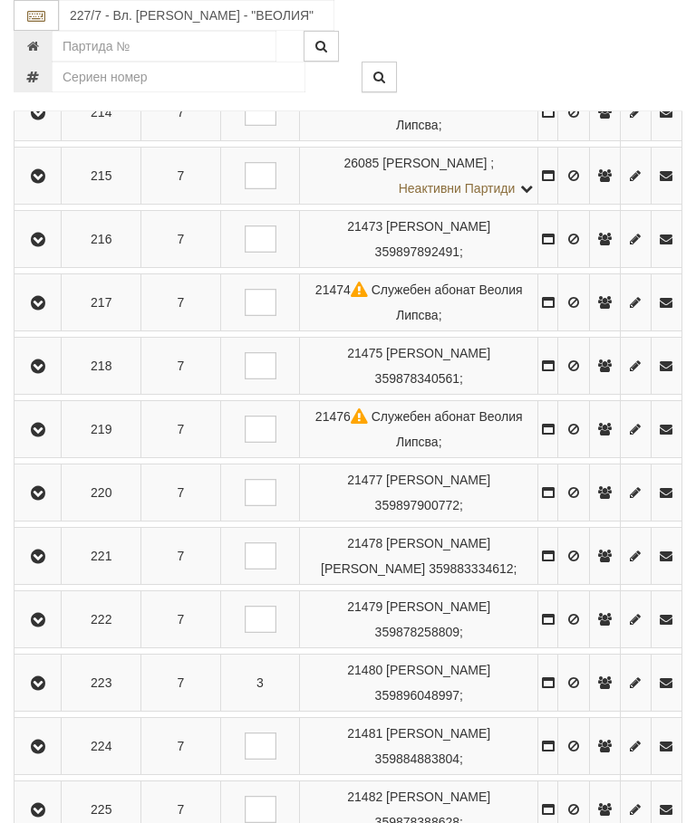
click at [41, 487] on icon "button" at bounding box center [38, 493] width 22 height 13
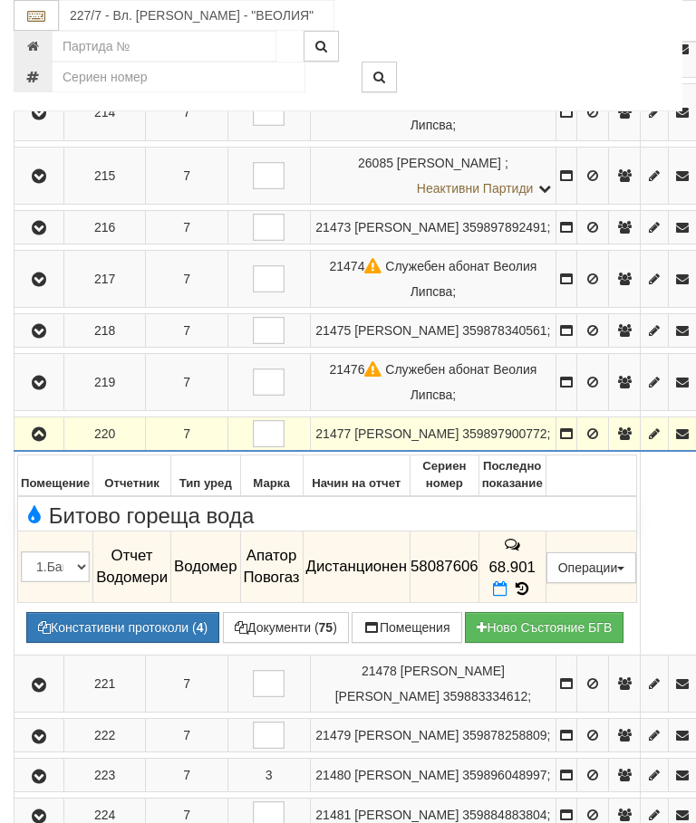
click at [0, 0] on button "Дистанционен модул" at bounding box center [0, 0] width 0 height 0
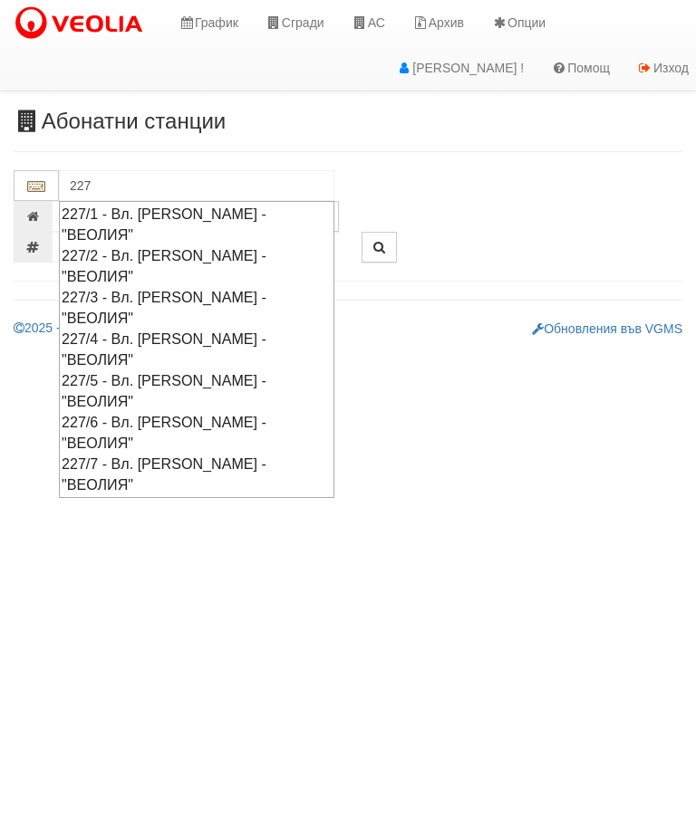
click at [195, 454] on div "227/7 - Вл. [PERSON_NAME] - "ВЕОЛИЯ"" at bounding box center [197, 475] width 270 height 42
type input "227/7 - Вл. [PERSON_NAME] - "ВЕОЛИЯ""
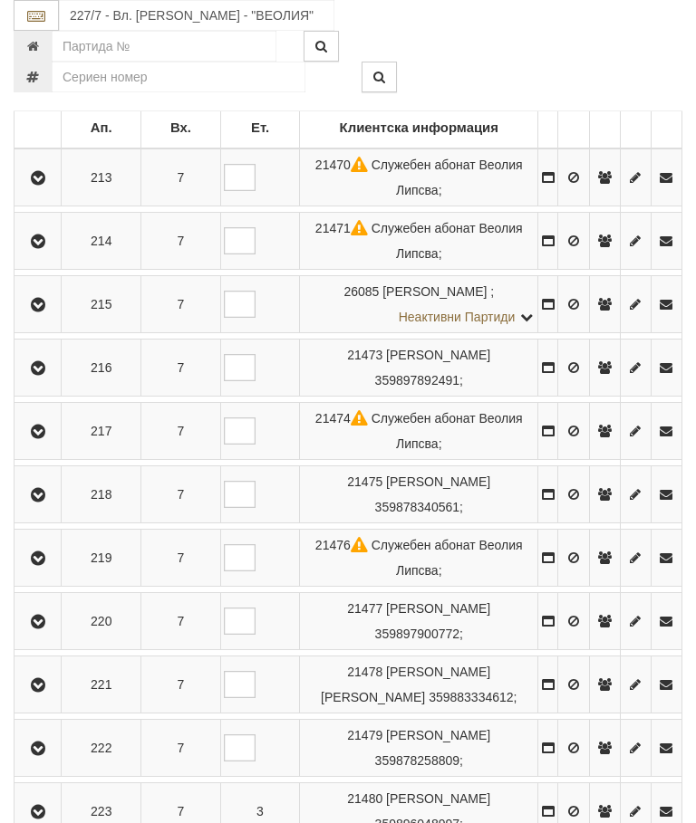
scroll to position [442, 0]
